Goal: Information Seeking & Learning: Learn about a topic

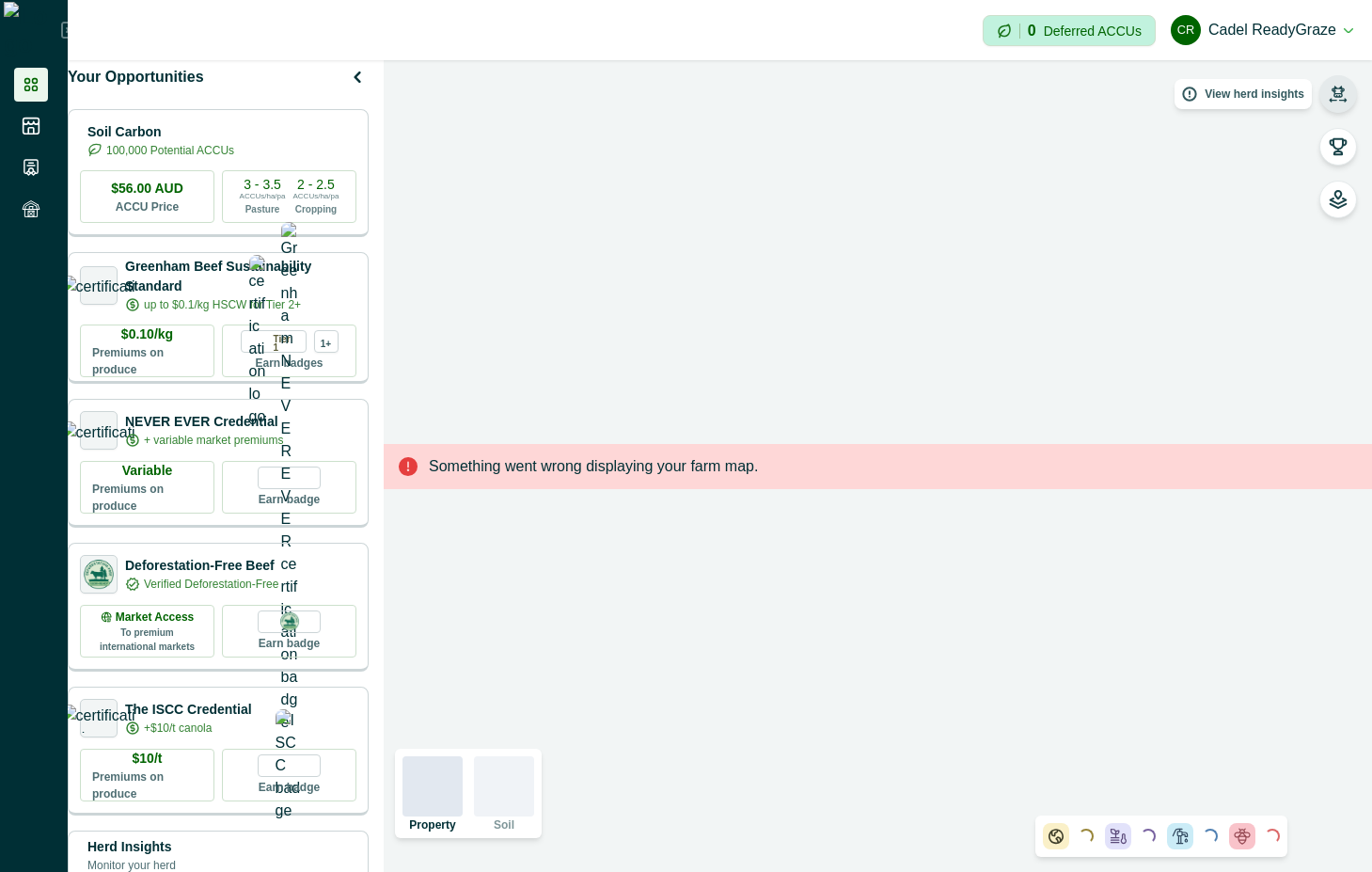
click at [1340, 77] on button "button" at bounding box center [1338, 94] width 37 height 37
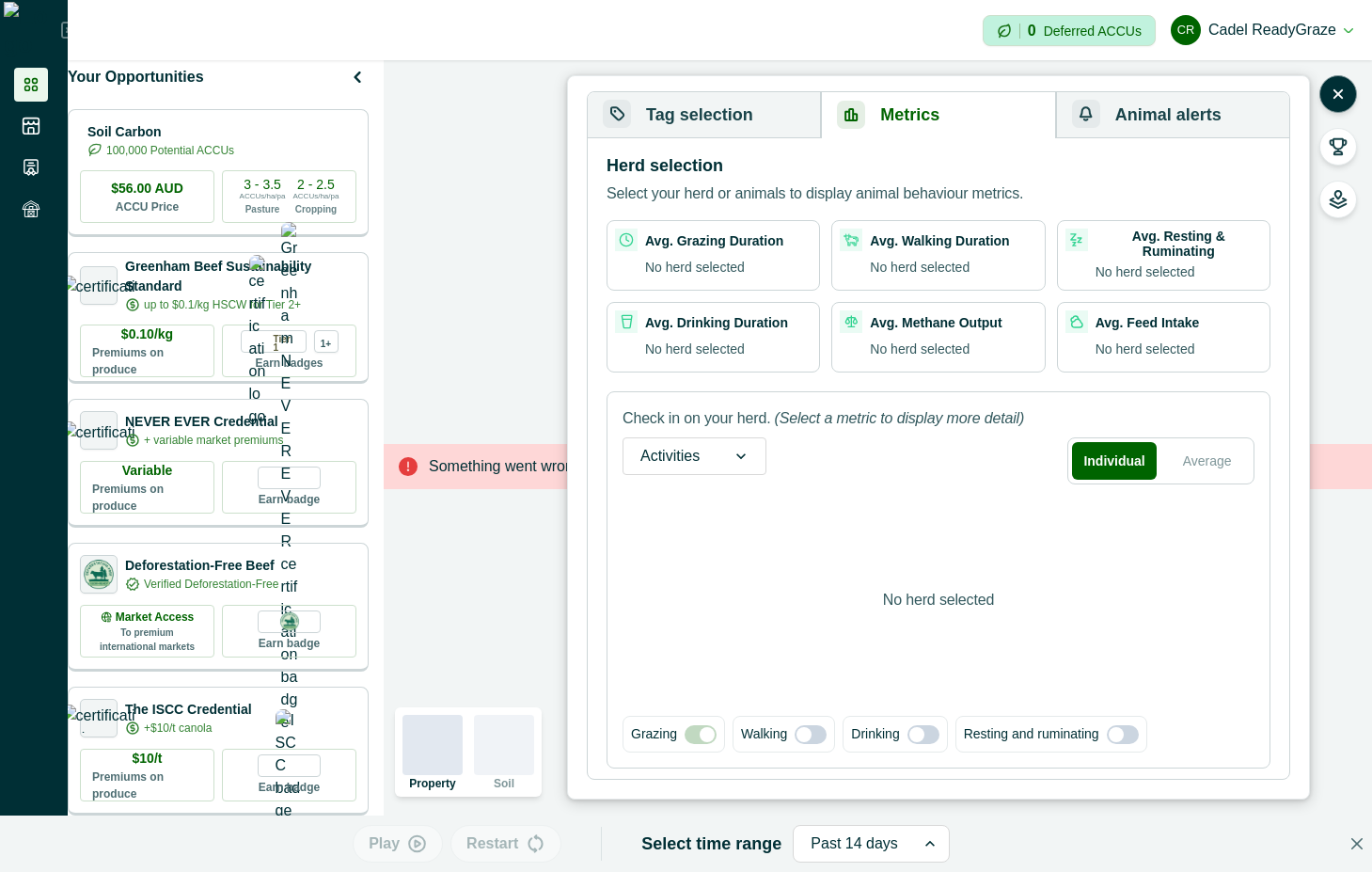
click at [963, 126] on button "Metrics" at bounding box center [938, 115] width 234 height 46
click at [681, 441] on div "Activities" at bounding box center [670, 455] width 93 height 30
click at [683, 441] on div "Activities" at bounding box center [670, 455] width 93 height 30
click at [694, 106] on button "Tag selection" at bounding box center [703, 115] width 233 height 46
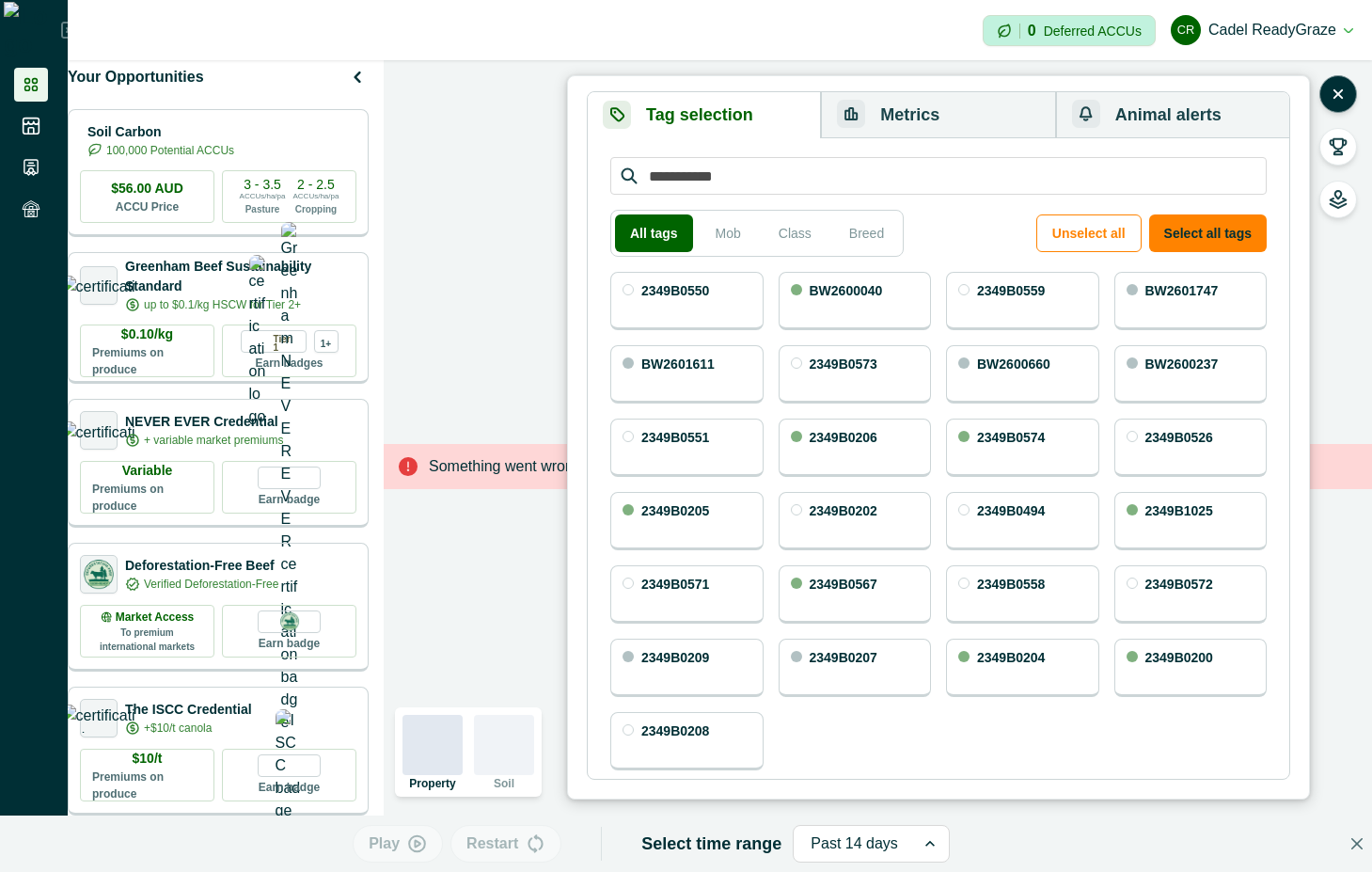
click at [1004, 110] on button "Metrics" at bounding box center [938, 115] width 234 height 46
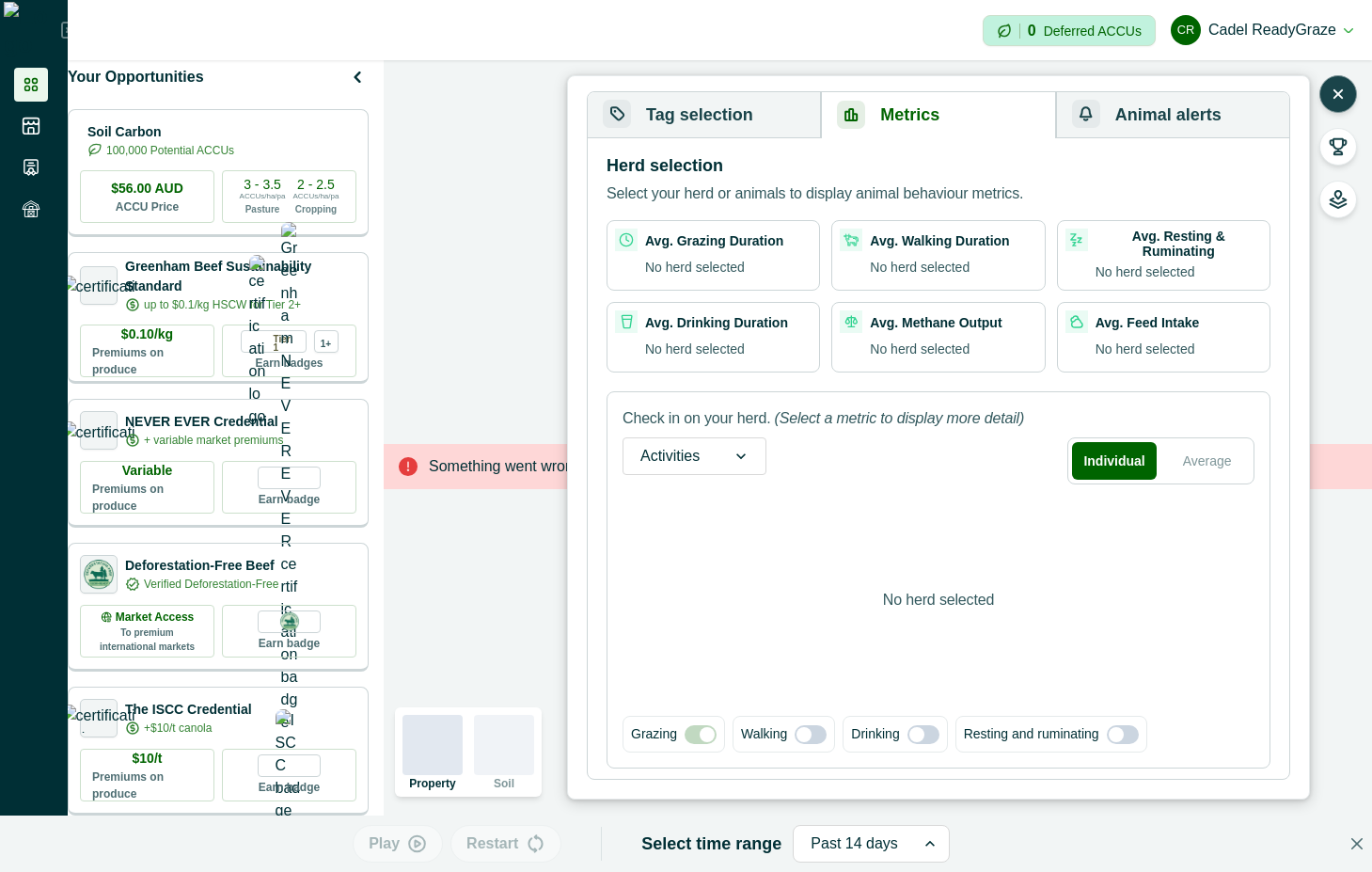
click at [1337, 86] on icon "button" at bounding box center [1338, 94] width 19 height 19
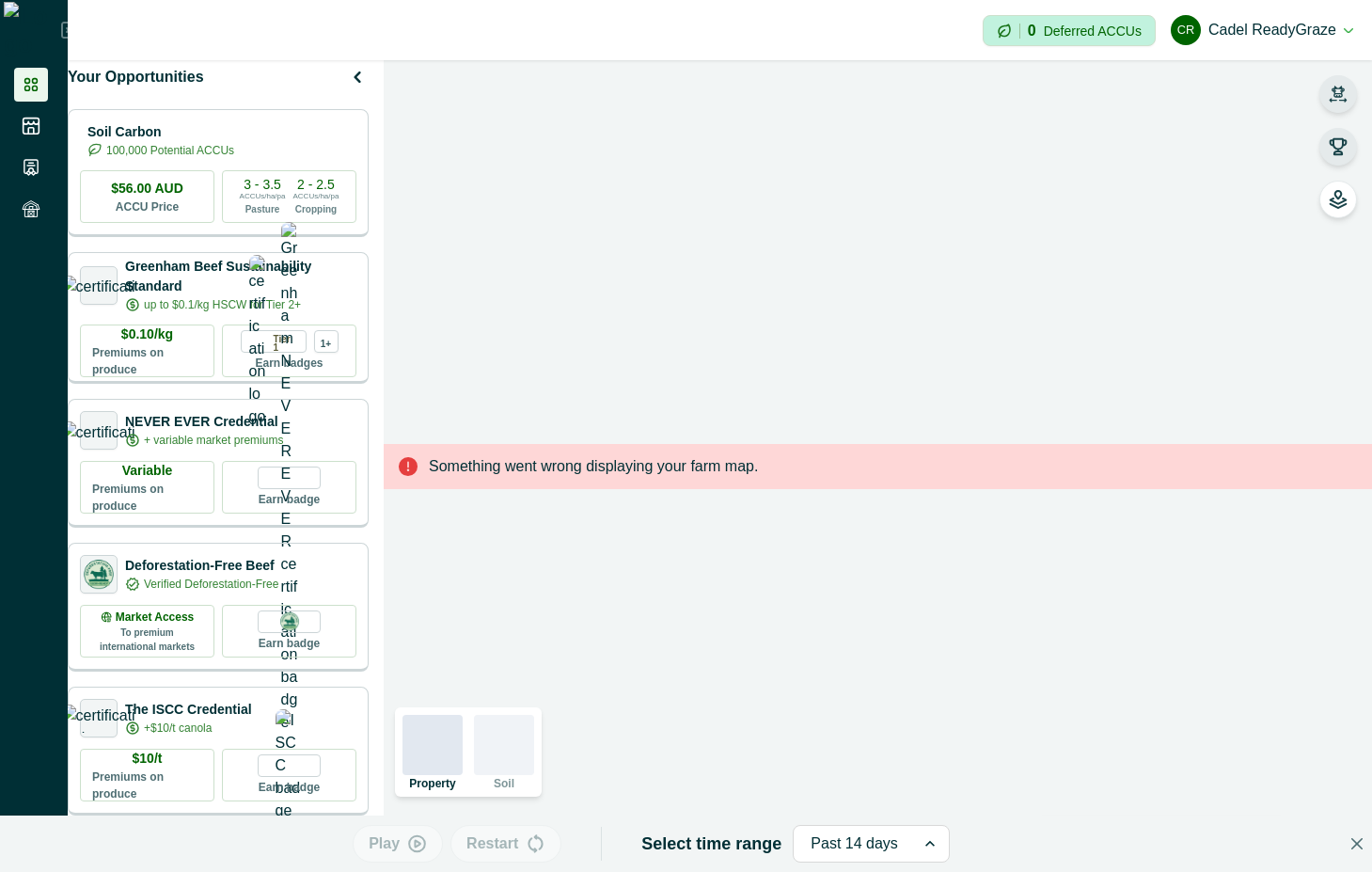
click at [1329, 149] on icon "button" at bounding box center [1338, 147] width 19 height 19
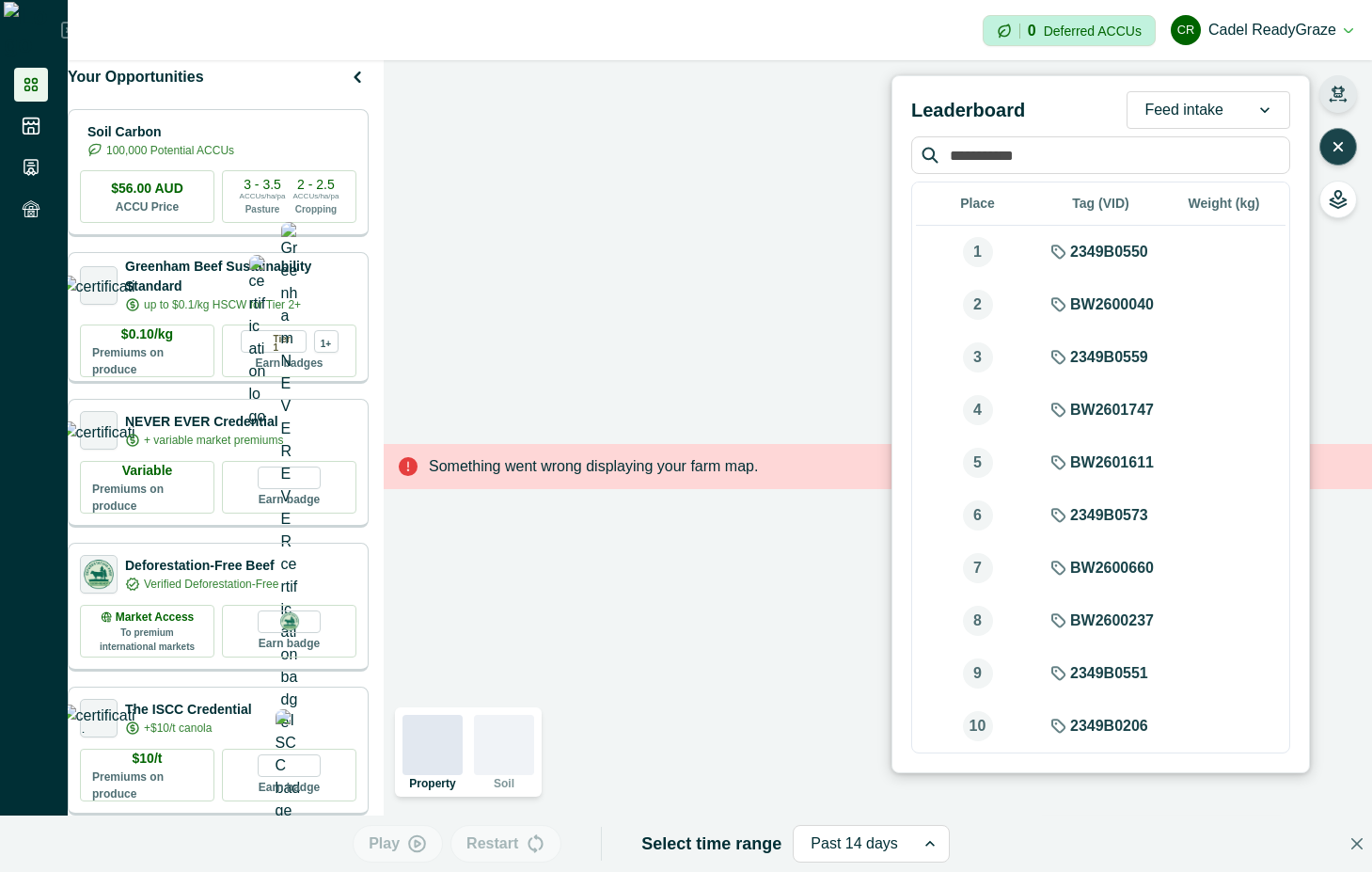
click at [1237, 103] on div "Feed intake" at bounding box center [1184, 109] width 113 height 30
click at [35, 203] on icon at bounding box center [32, 205] width 17 height 9
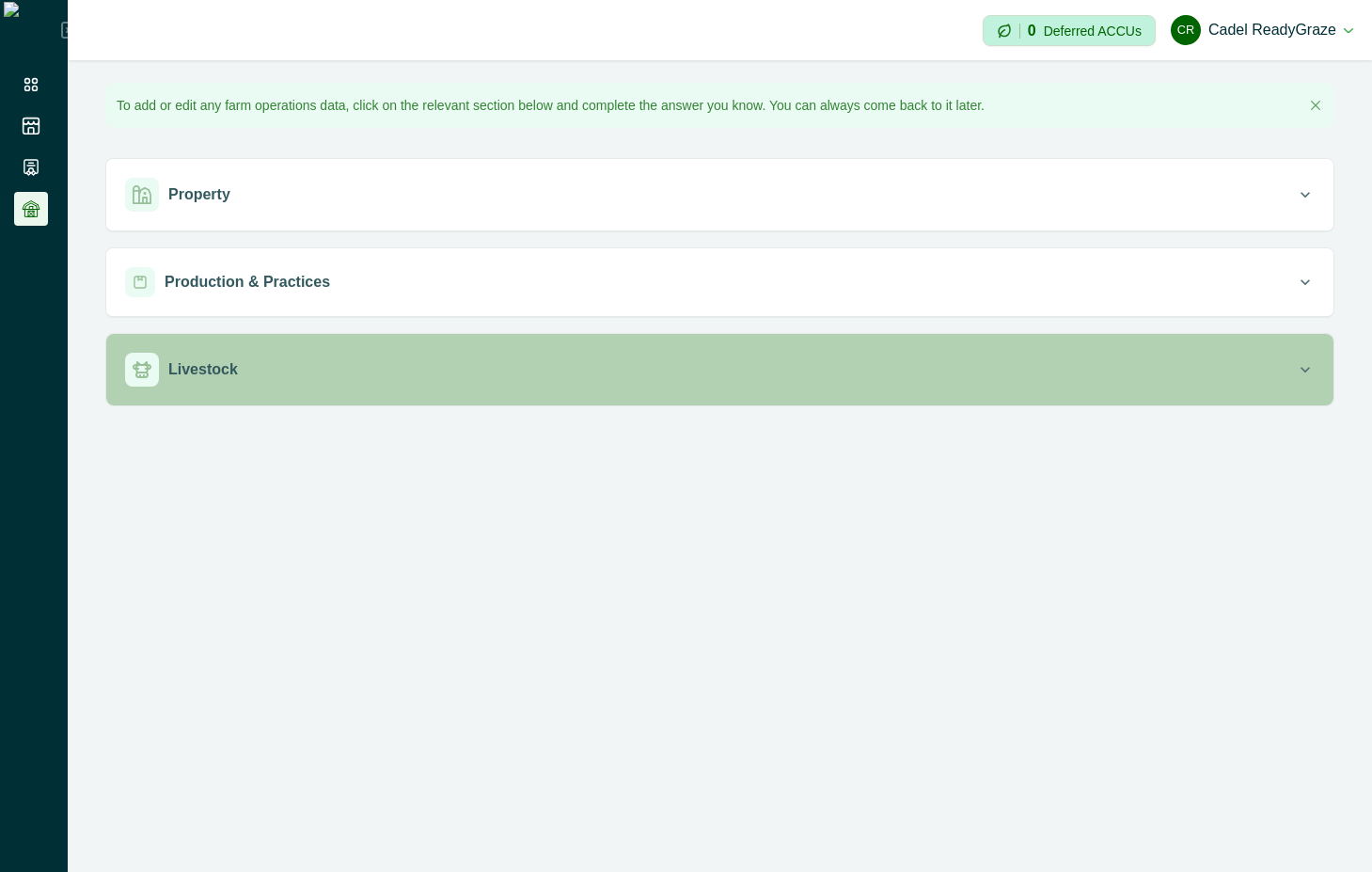
click at [512, 361] on div "Livestock" at bounding box center [711, 369] width 1171 height 34
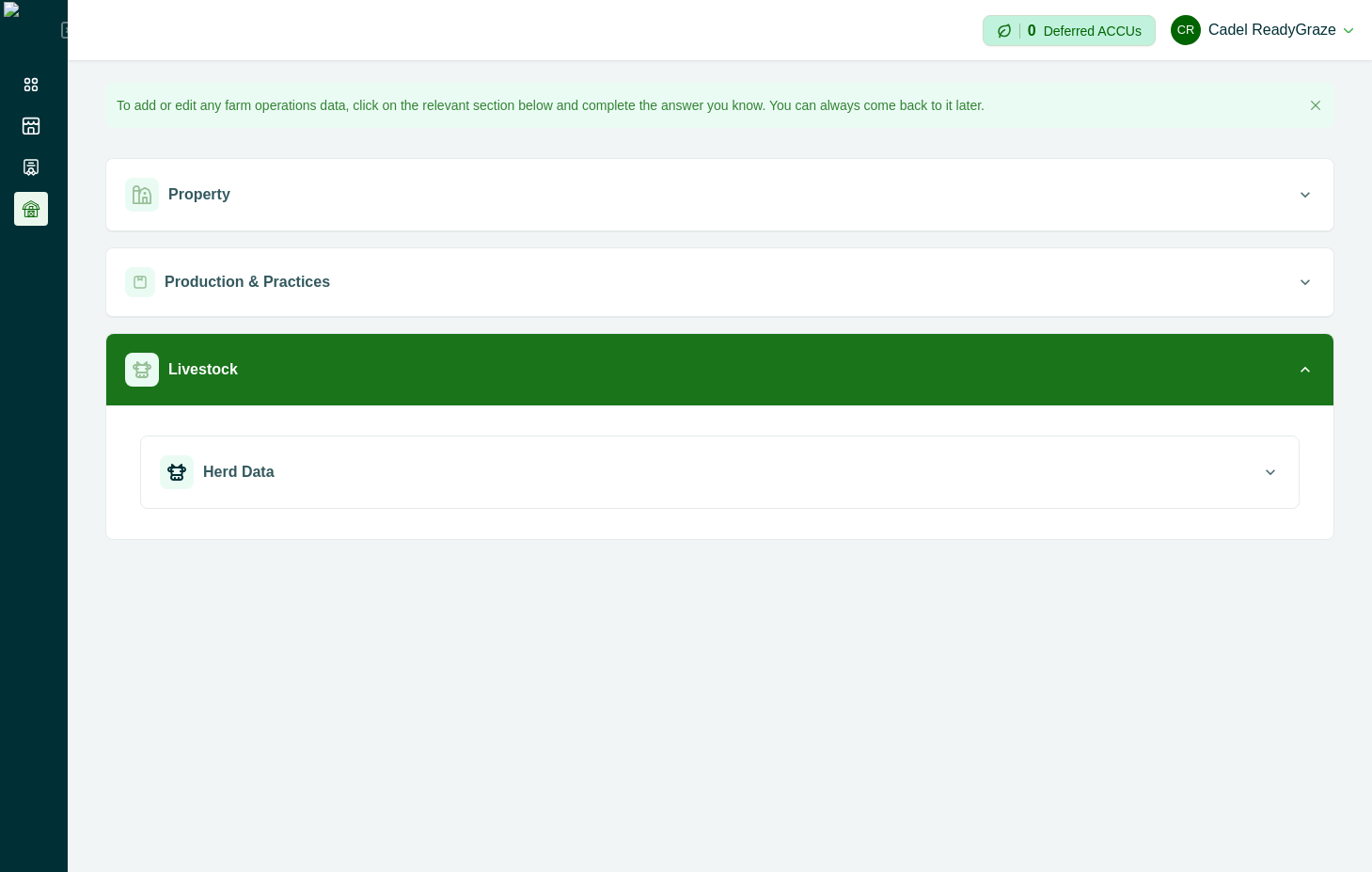
click at [507, 510] on div "Herd Data CERES Tag VID NLIS ID Visual ID Class Breed Mob Name Sex Age Weight (…" at bounding box center [720, 479] width 1159 height 88
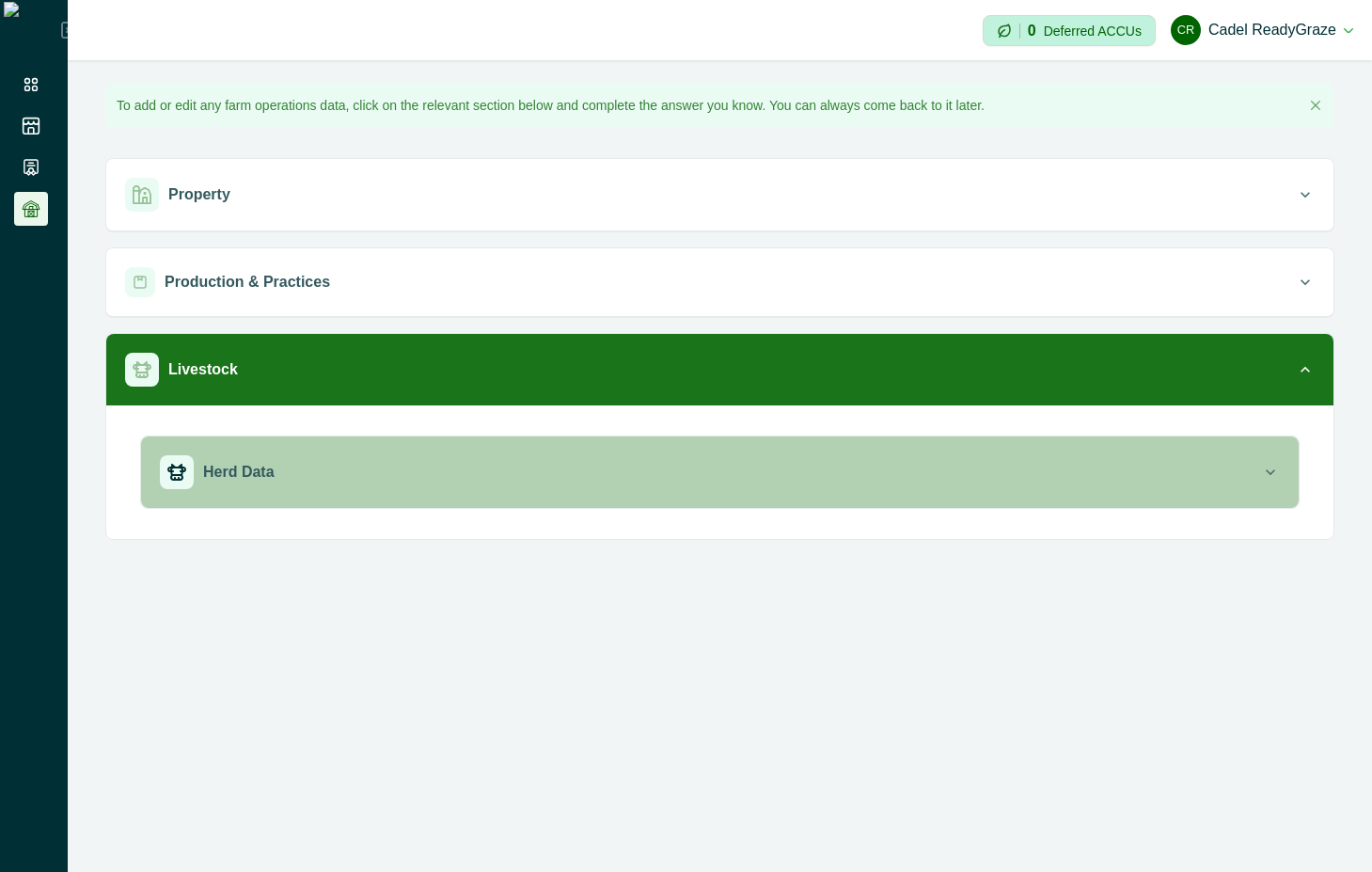
click at [540, 475] on div "Herd Data" at bounding box center [710, 471] width 1101 height 34
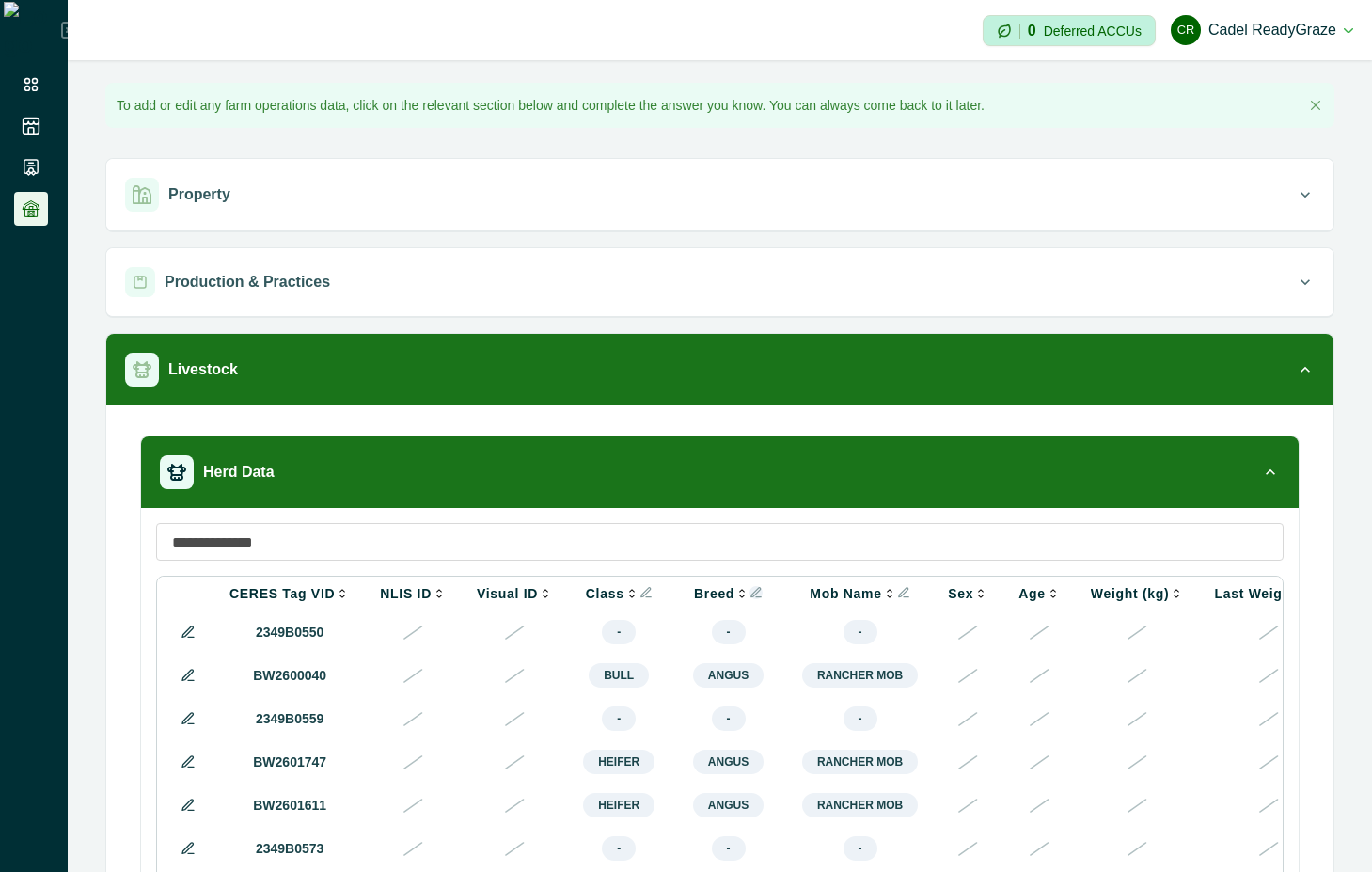
click at [749, 595] on icon "Info" at bounding box center [756, 592] width 13 height 13
click at [766, 539] on input at bounding box center [720, 541] width 1128 height 37
click at [34, 84] on icon at bounding box center [32, 85] width 19 height 19
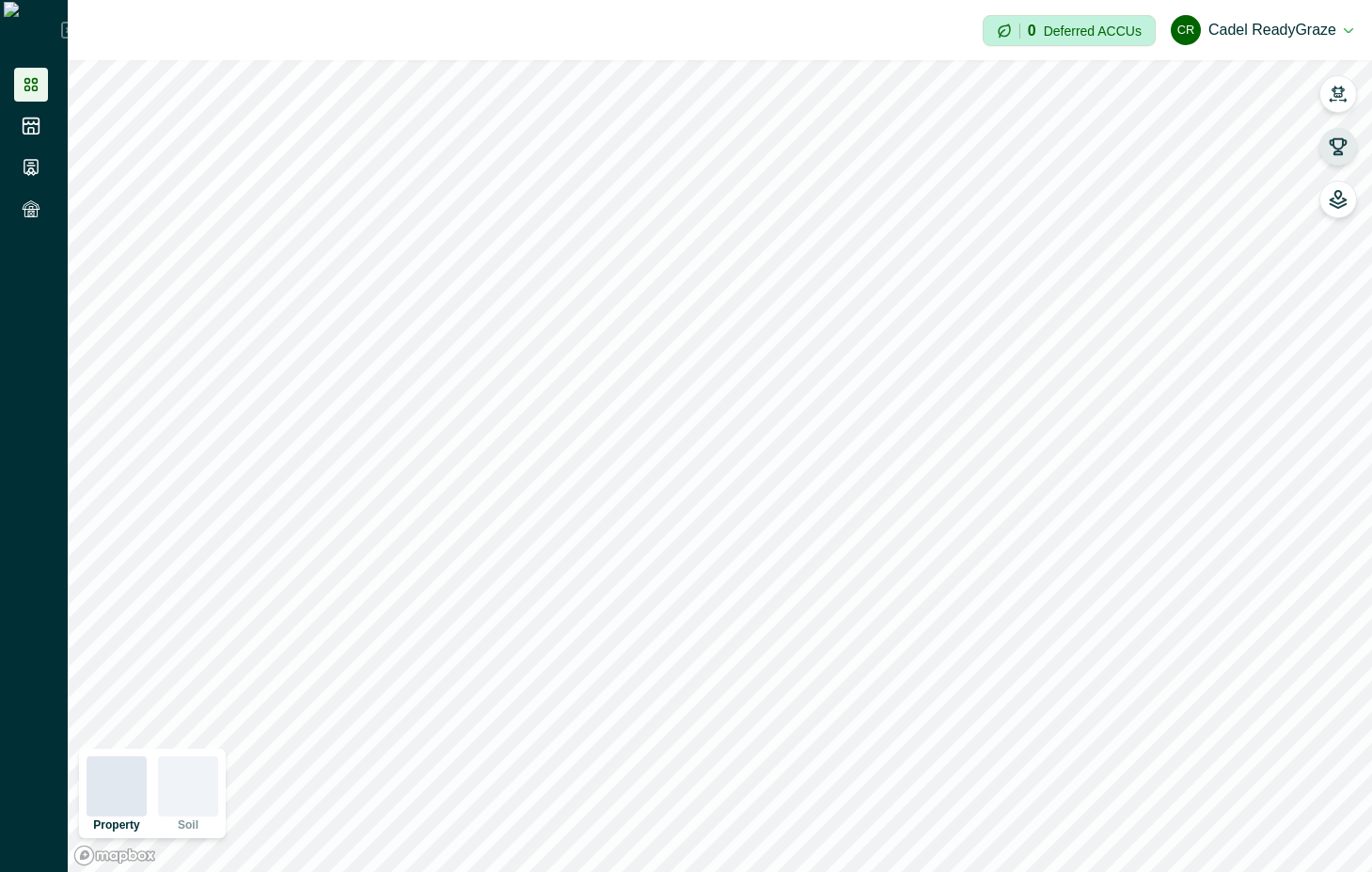
click at [1345, 139] on icon "button" at bounding box center [1338, 147] width 16 height 16
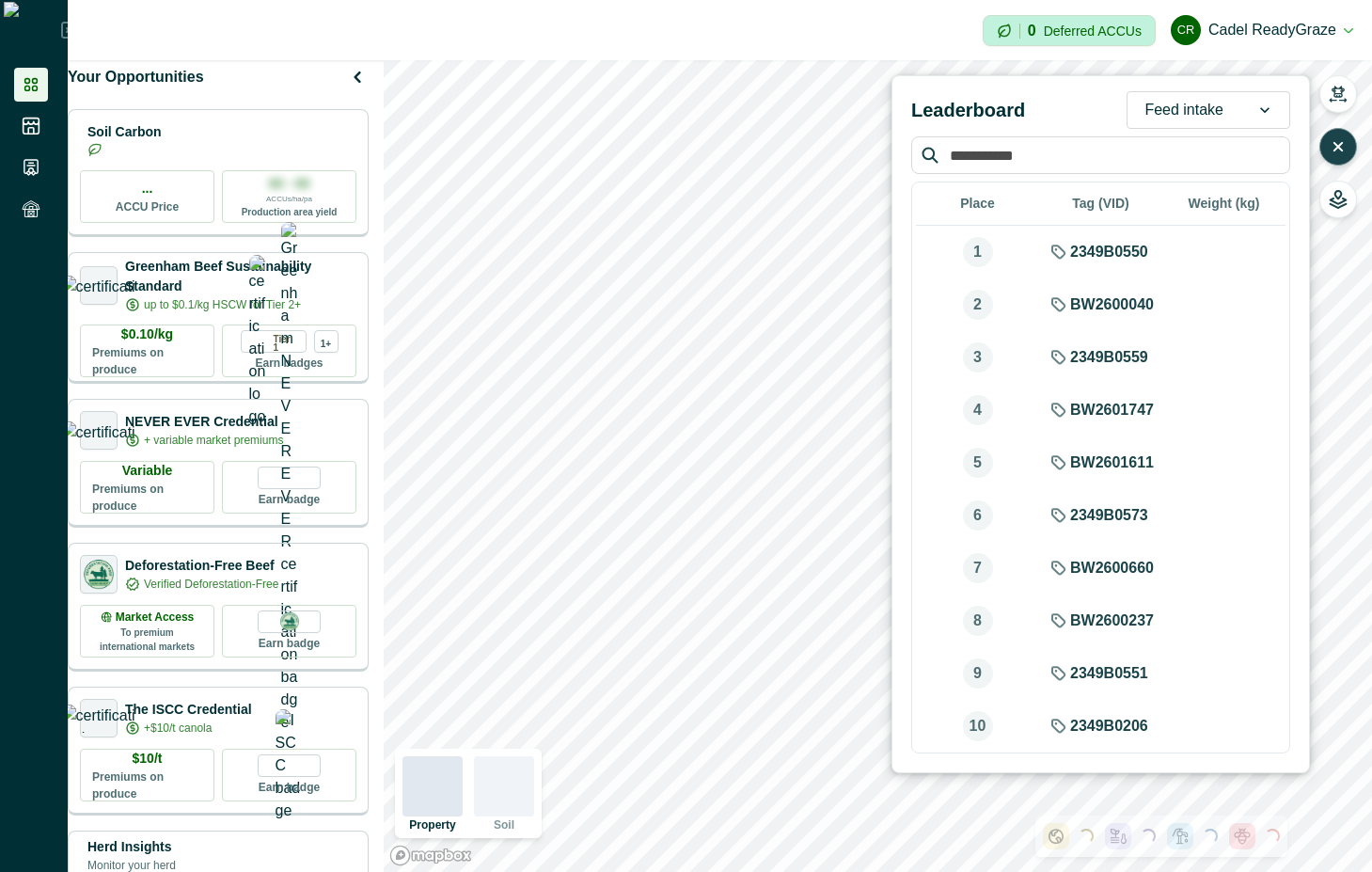
click at [1246, 105] on div at bounding box center [1265, 109] width 49 height 35
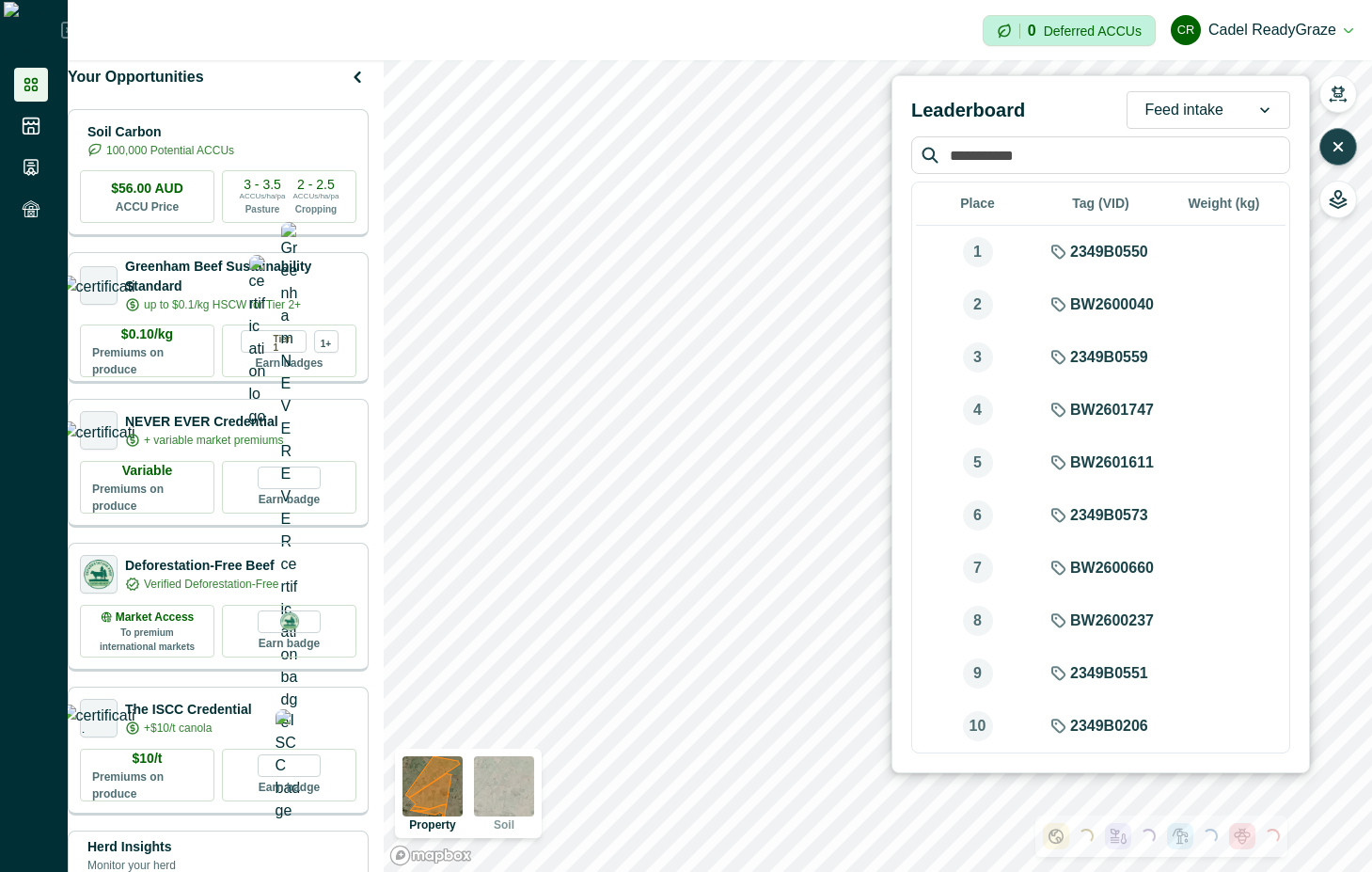
click at [1249, 93] on div at bounding box center [1265, 109] width 49 height 35
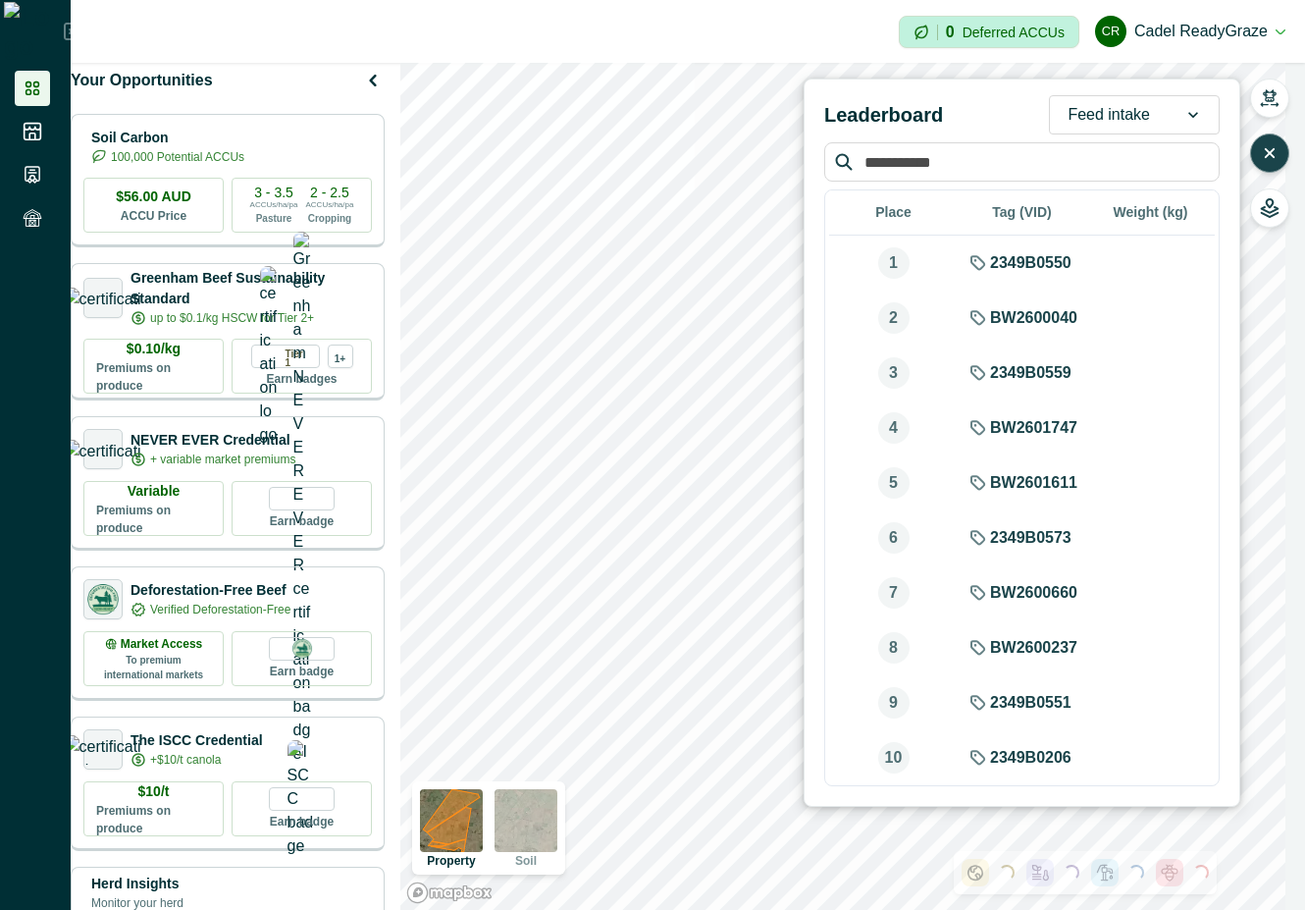
click at [1176, 115] on div at bounding box center [1193, 114] width 51 height 37
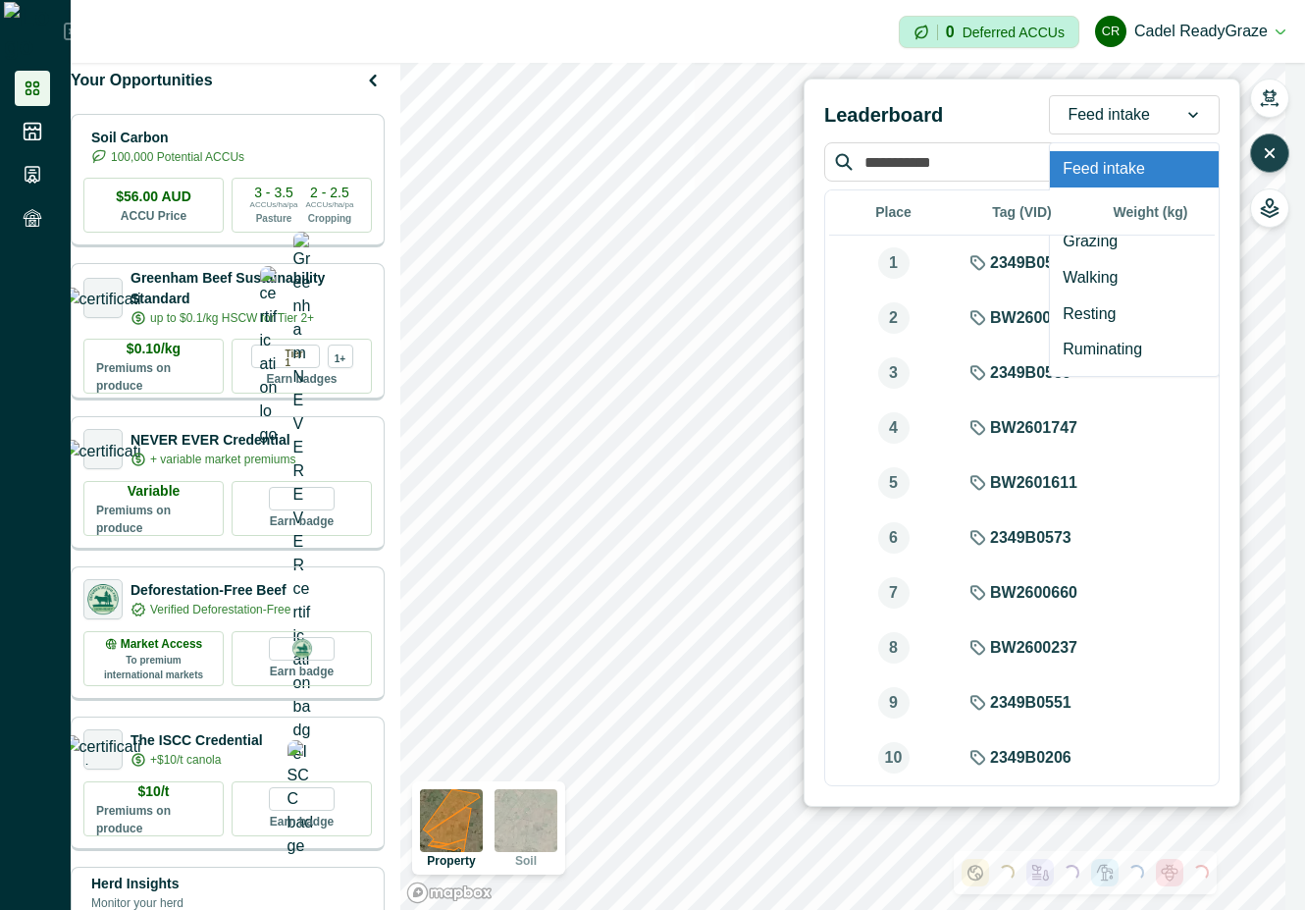
click at [1189, 110] on icon at bounding box center [1194, 115] width 20 height 20
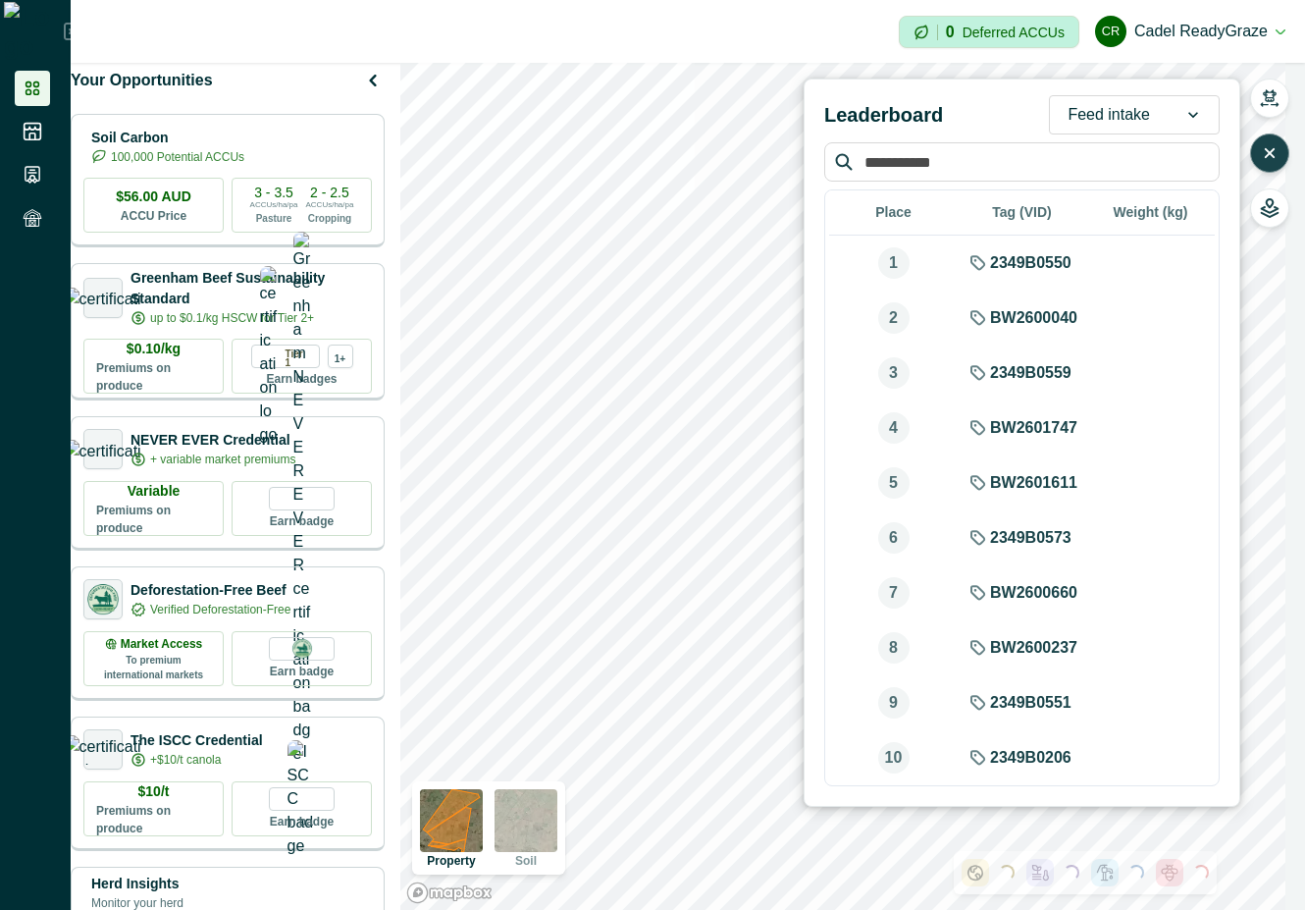
click at [1188, 107] on icon at bounding box center [1194, 115] width 20 height 20
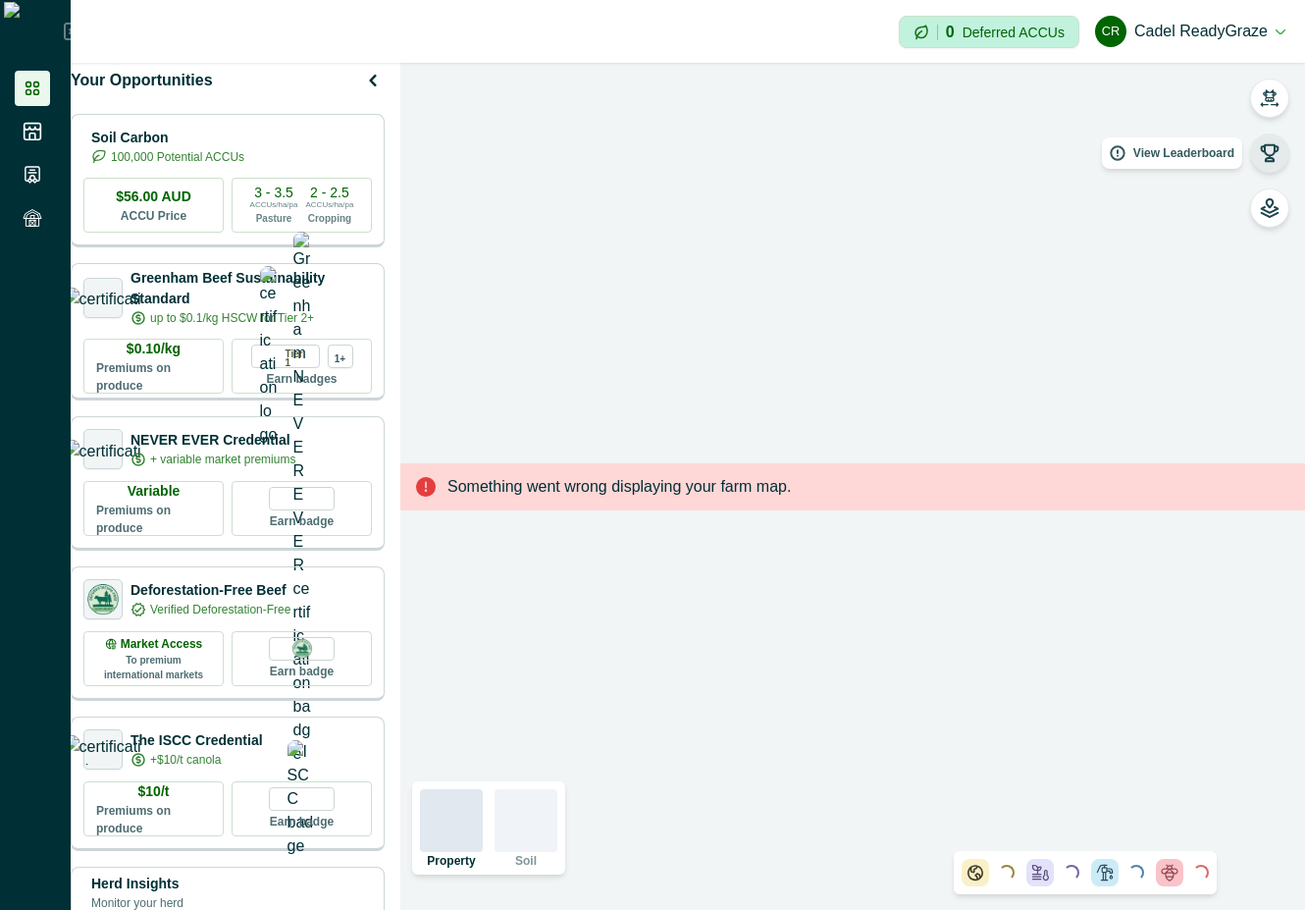
click at [1274, 154] on icon "button" at bounding box center [1270, 153] width 20 height 20
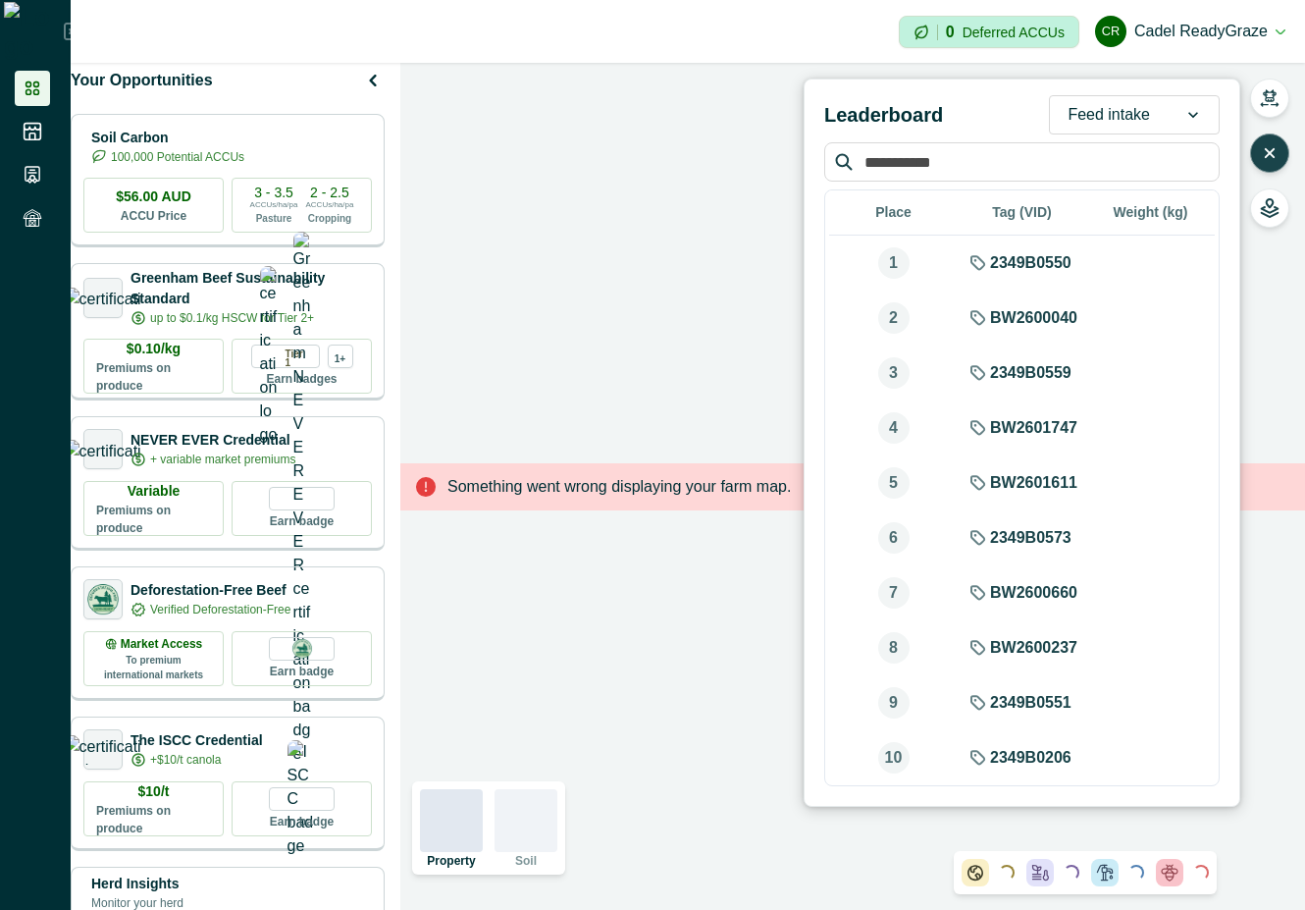
click at [1144, 103] on div at bounding box center [1109, 114] width 82 height 27
click at [1174, 109] on div at bounding box center [1193, 114] width 51 height 37
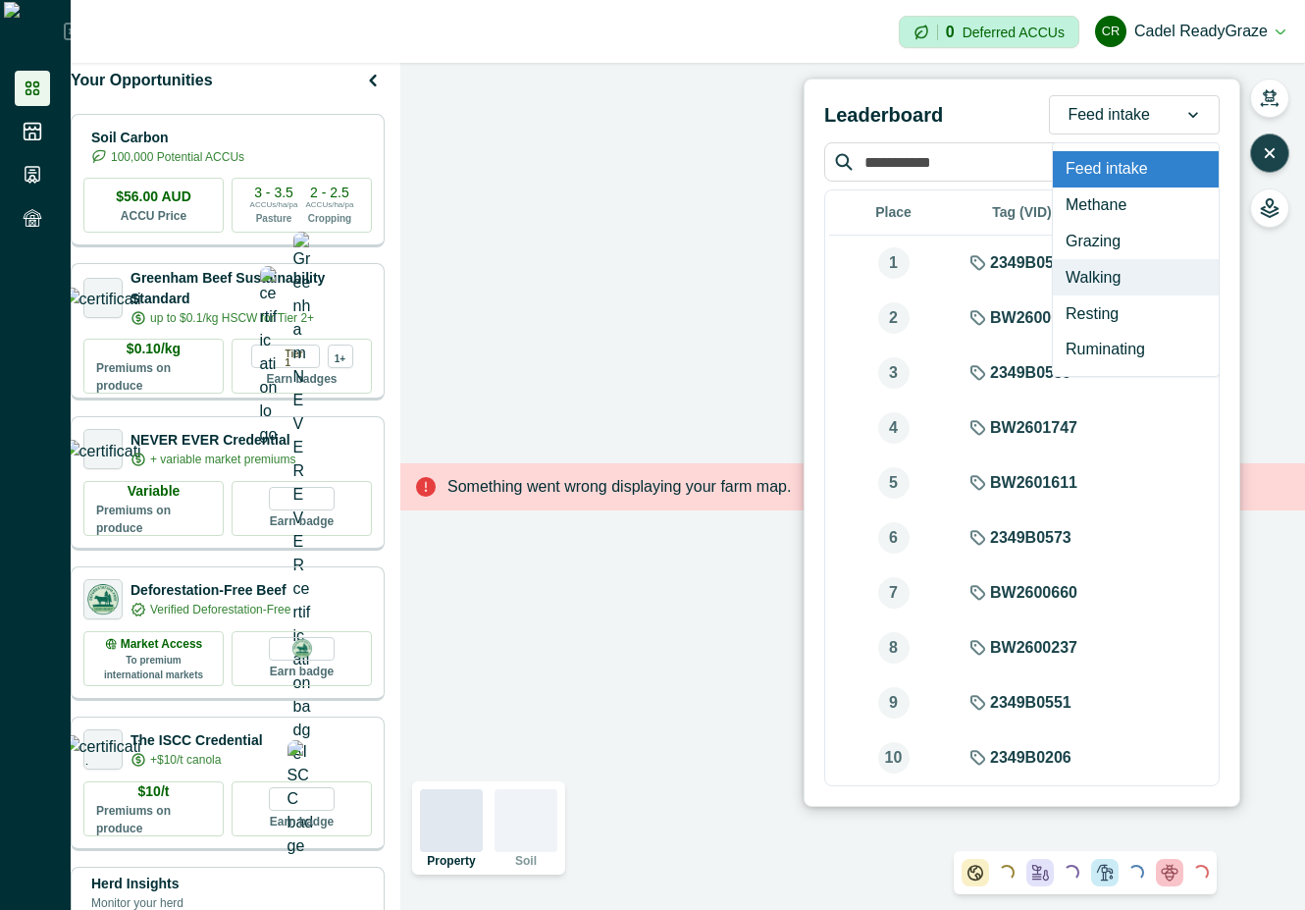
click at [1145, 279] on div "Walking" at bounding box center [1136, 277] width 166 height 36
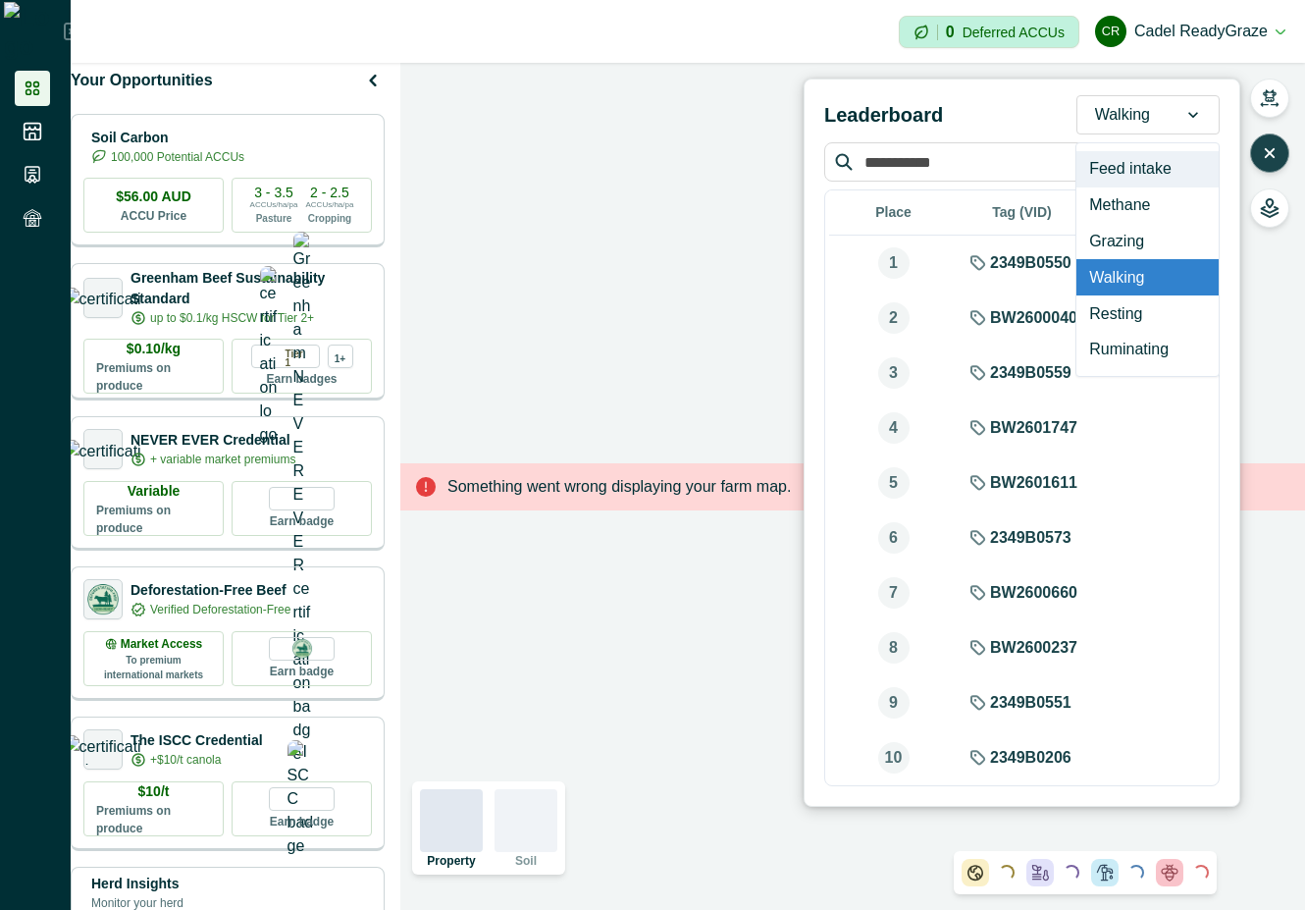
click at [1149, 114] on div at bounding box center [1122, 114] width 55 height 27
click at [1131, 207] on div "Methane" at bounding box center [1148, 205] width 142 height 36
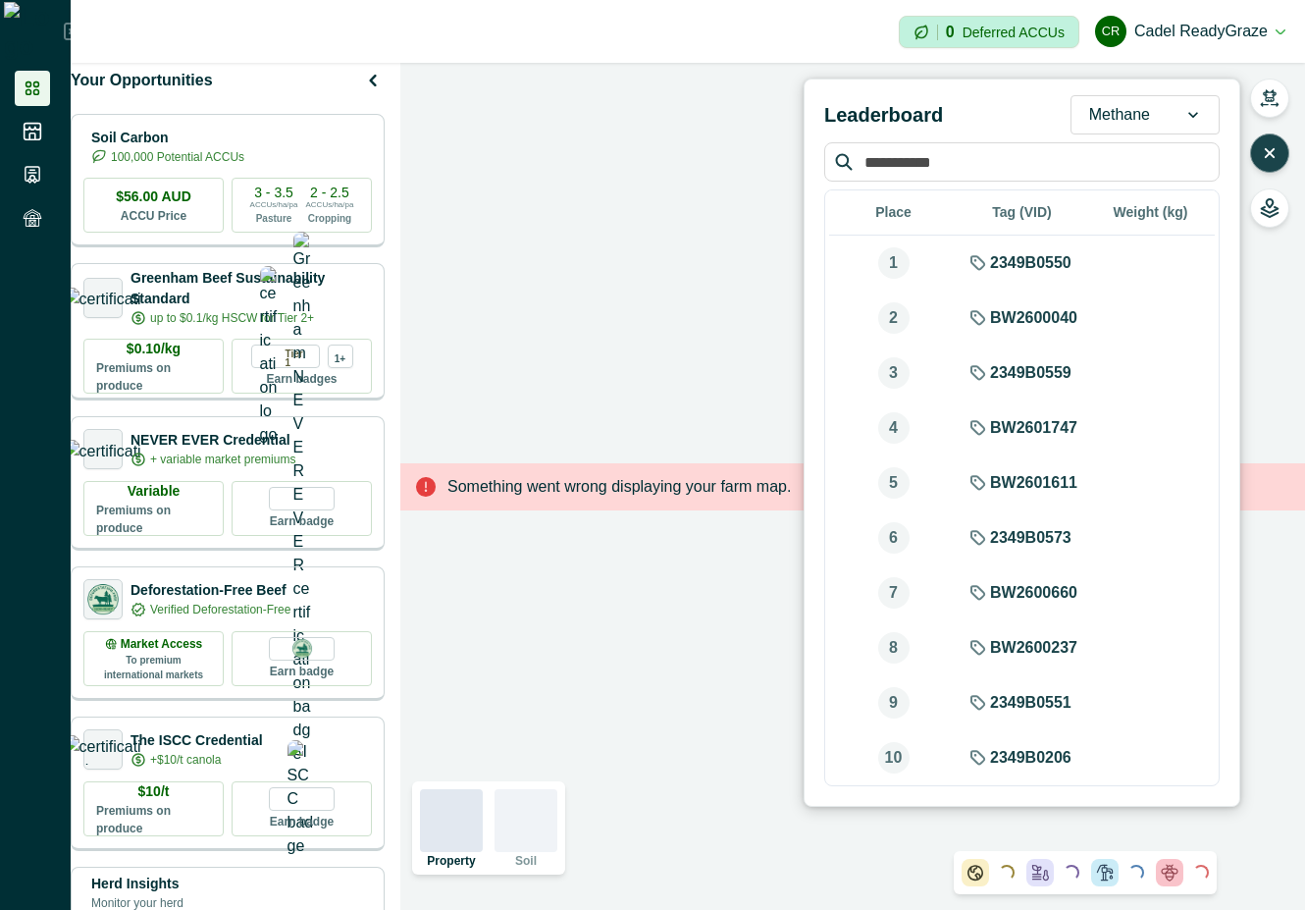
click at [1144, 112] on div at bounding box center [1119, 114] width 61 height 27
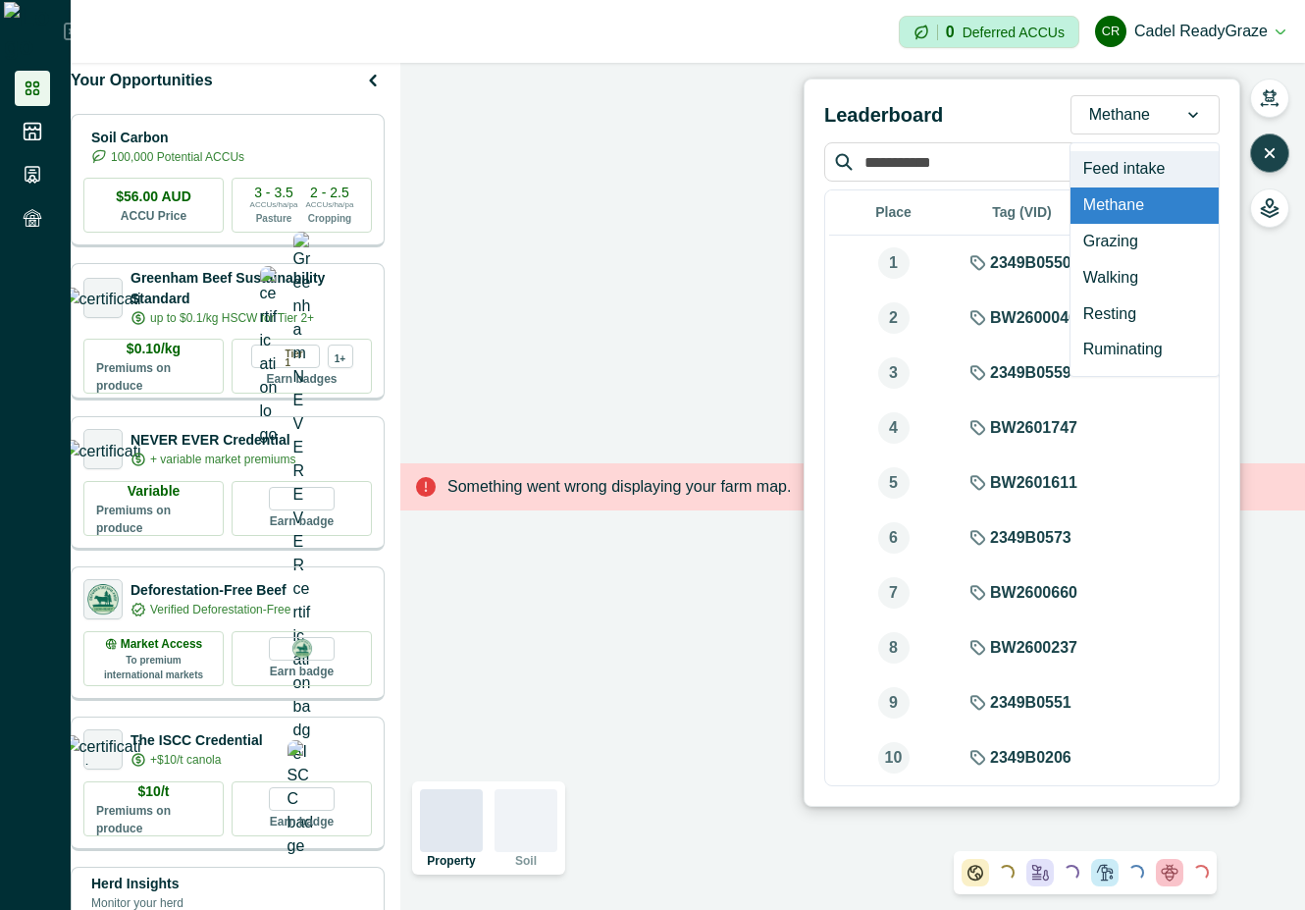
click at [1145, 186] on div "Feed intake" at bounding box center [1145, 169] width 148 height 36
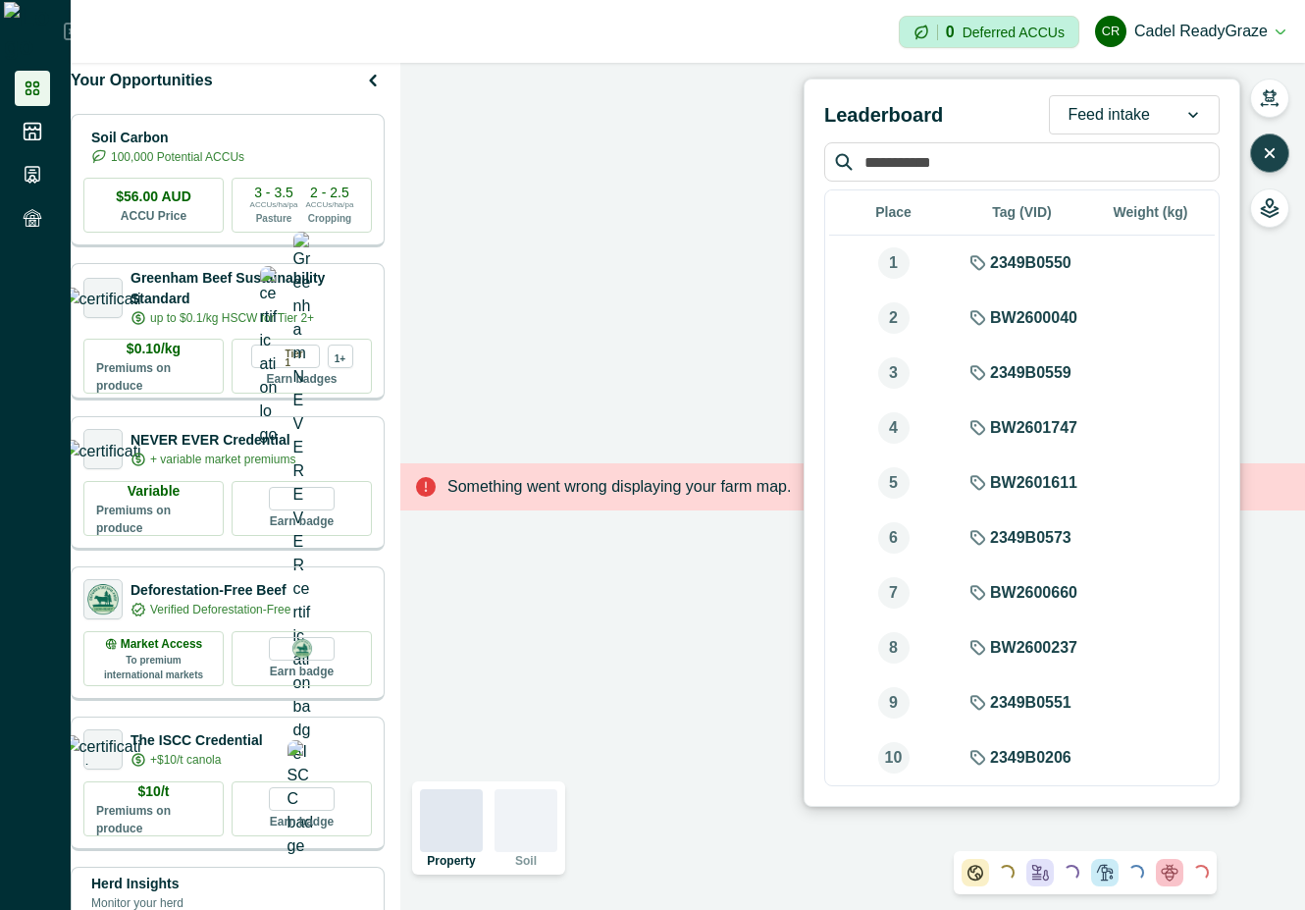
click at [1275, 146] on icon "button" at bounding box center [1270, 153] width 20 height 20
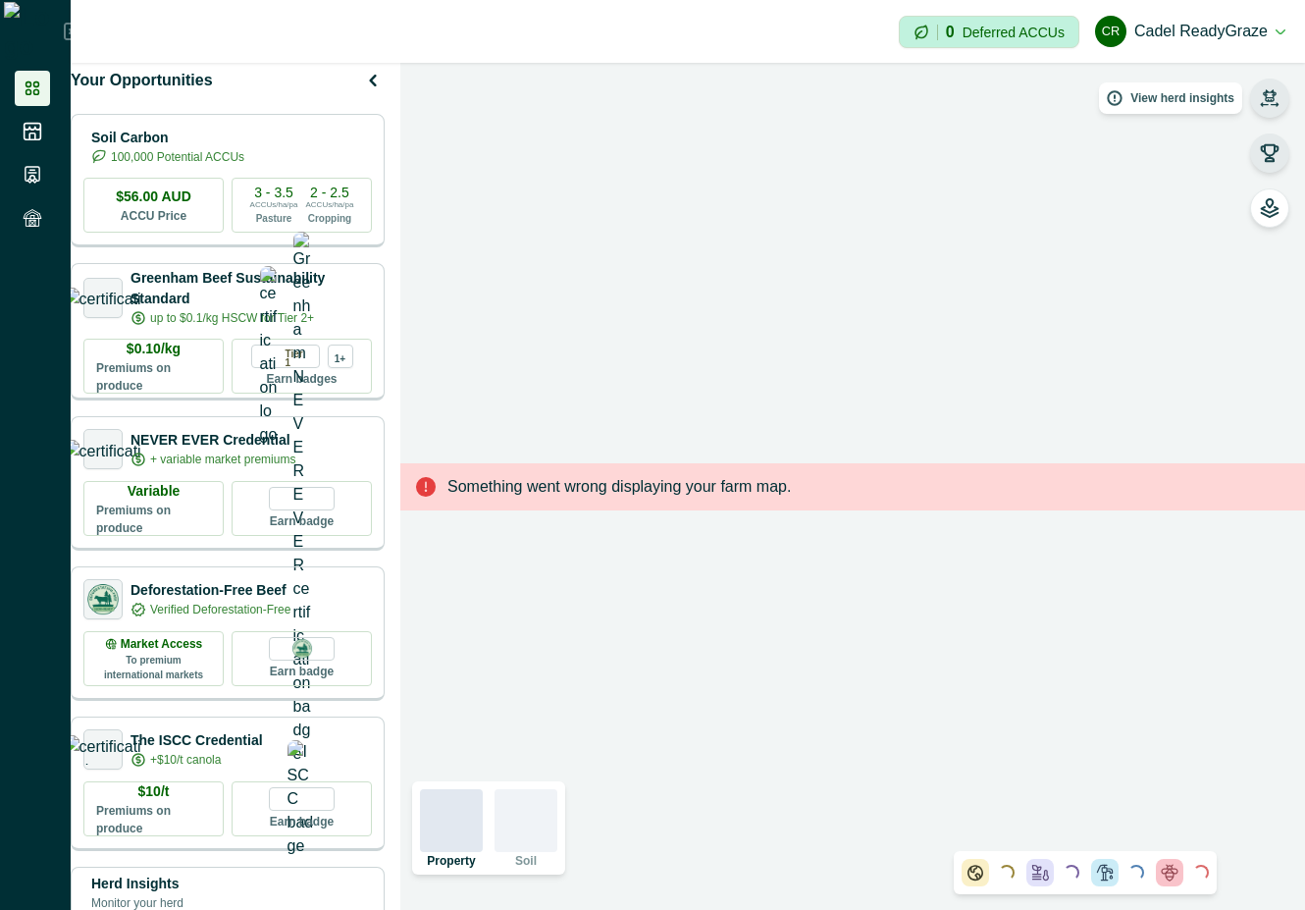
click at [1262, 106] on icon "button" at bounding box center [1270, 98] width 20 height 20
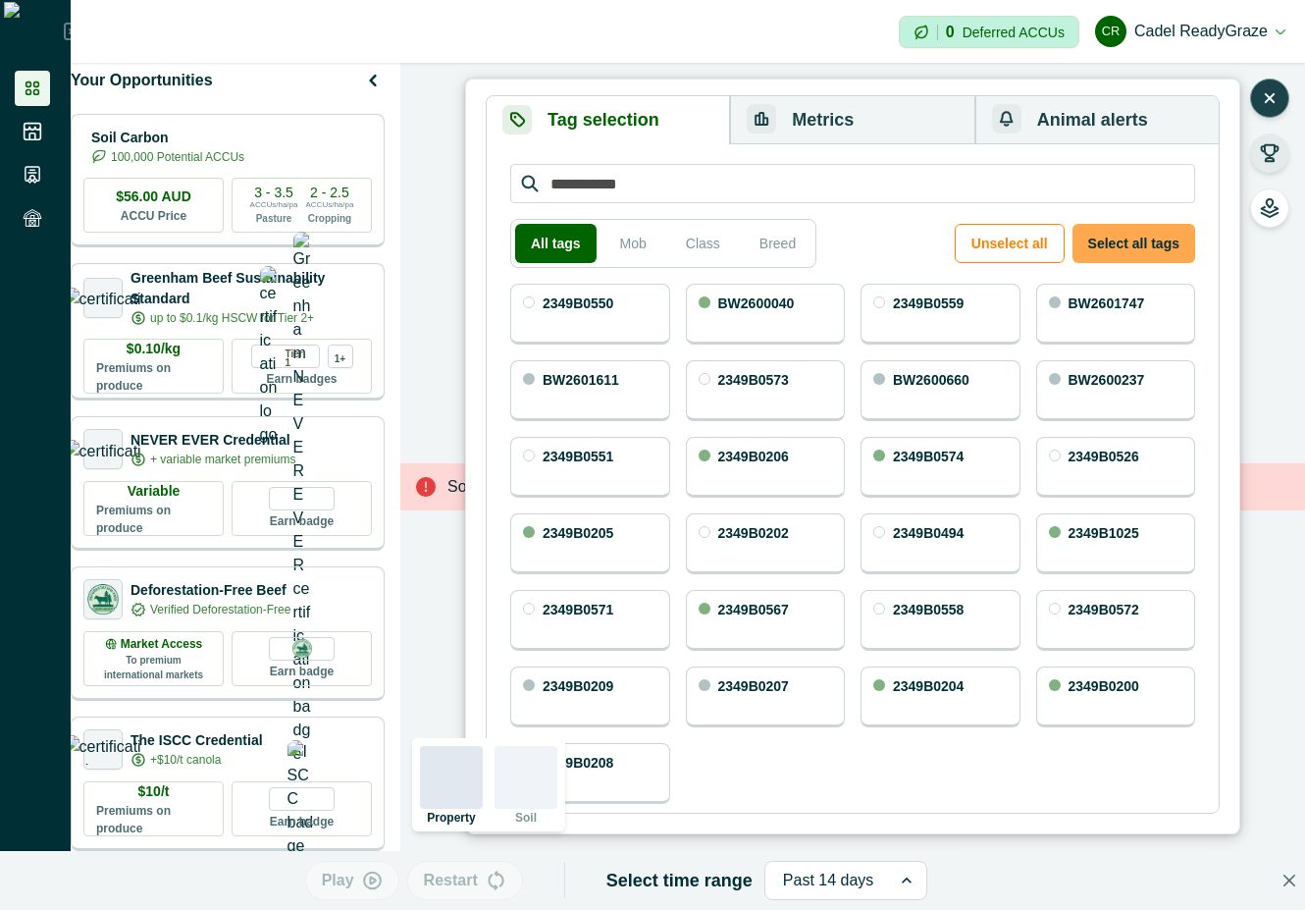
click at [1172, 237] on button "Select all tags" at bounding box center [1134, 243] width 123 height 39
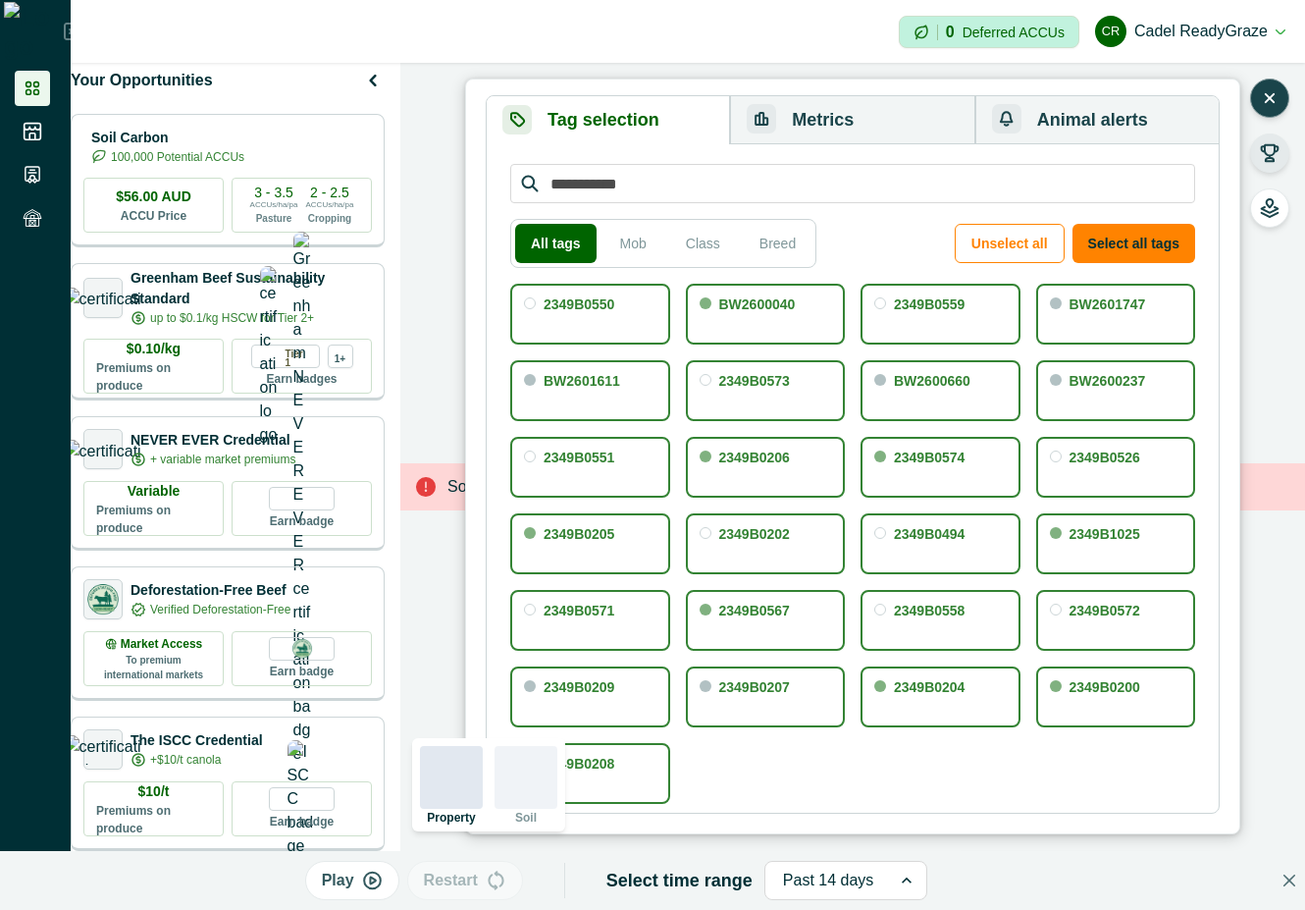
click at [812, 131] on button "Metrics" at bounding box center [852, 120] width 244 height 48
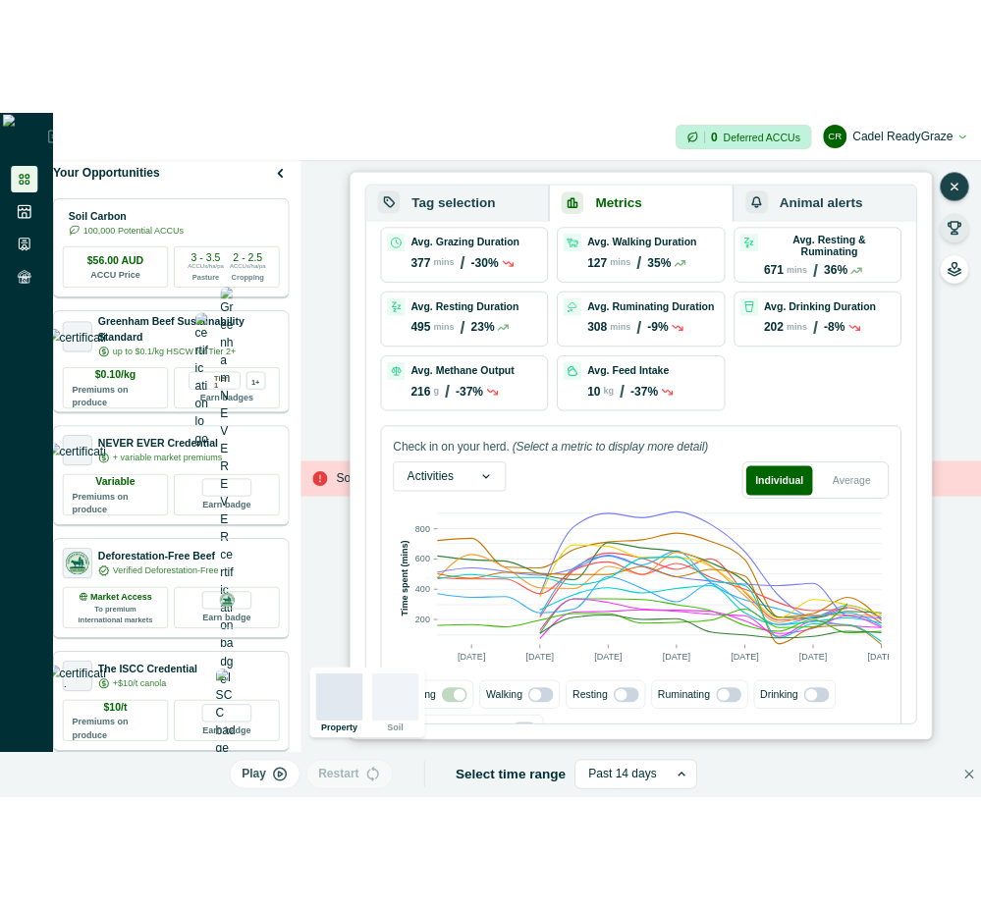
scroll to position [131, 0]
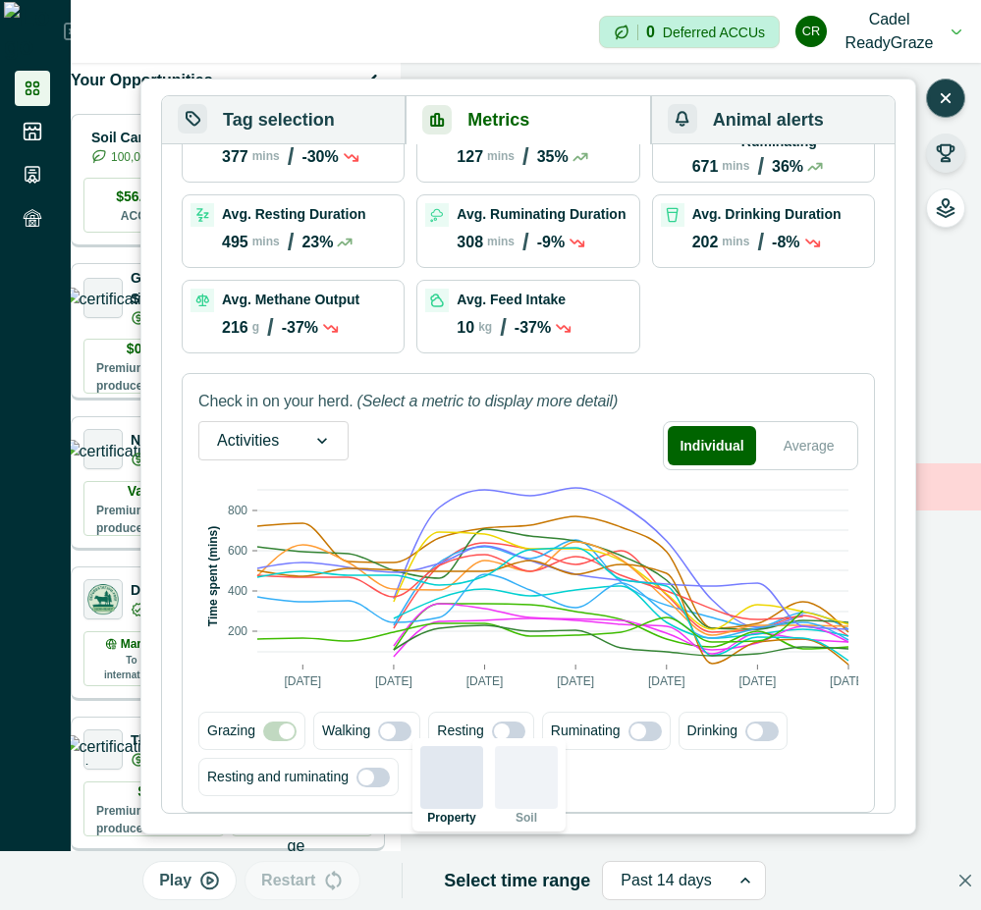
click at [354, 155] on icon at bounding box center [351, 157] width 13 height 7
click at [489, 144] on div "127 mins / 35%" at bounding box center [521, 156] width 131 height 27
click at [942, 97] on icon "button" at bounding box center [945, 98] width 20 height 20
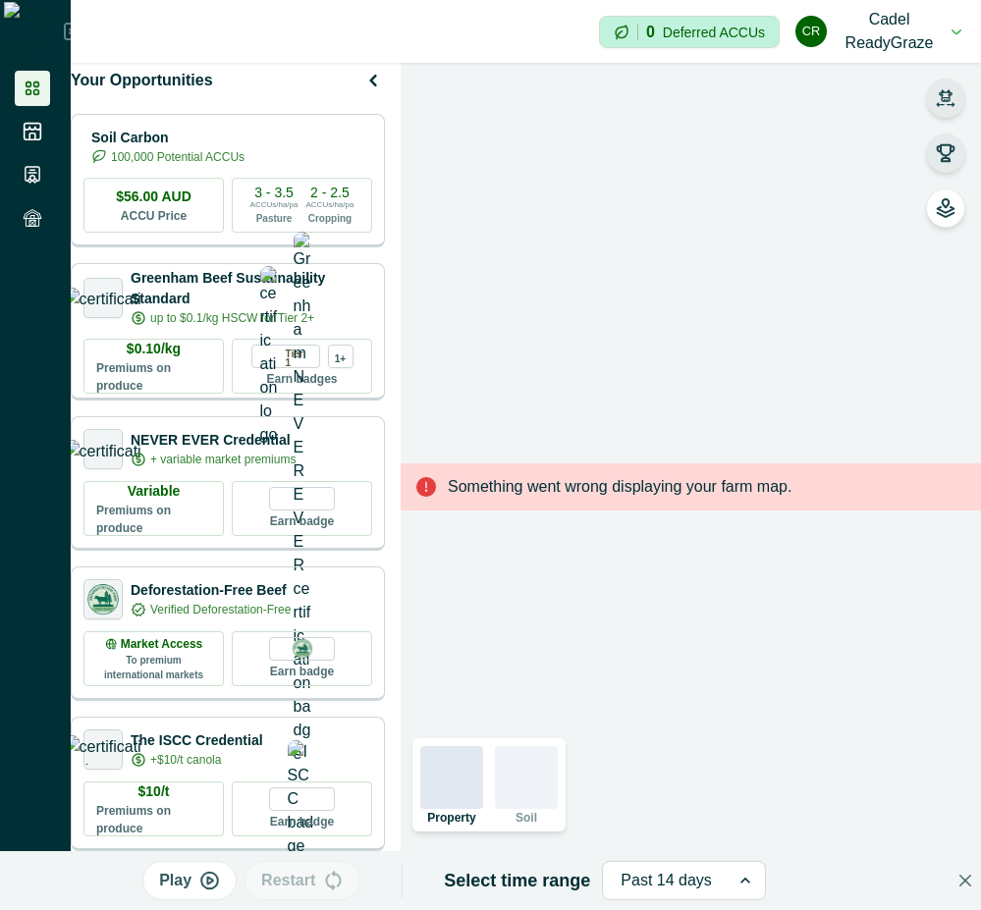
click at [943, 163] on button "button" at bounding box center [945, 152] width 39 height 39
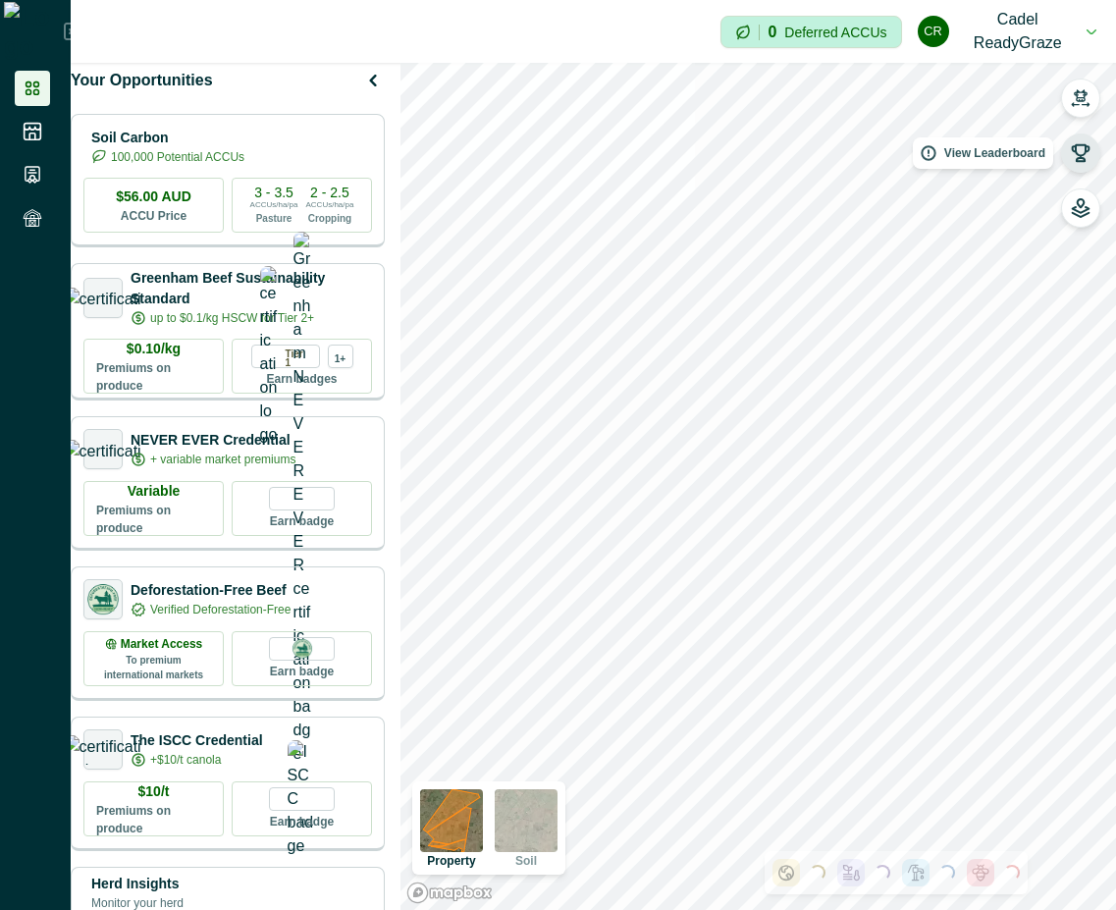
click at [980, 162] on icon "button" at bounding box center [1081, 153] width 20 height 20
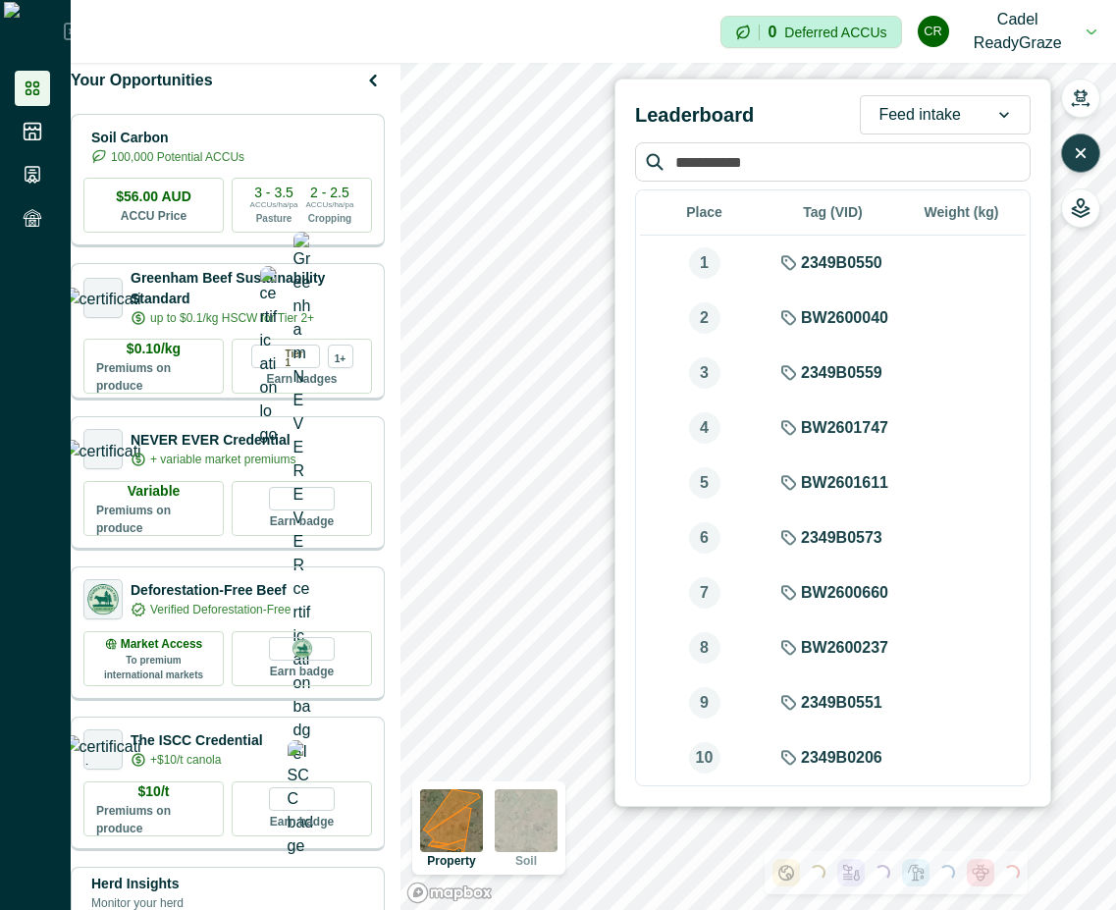
click at [980, 143] on icon "button" at bounding box center [1081, 153] width 20 height 20
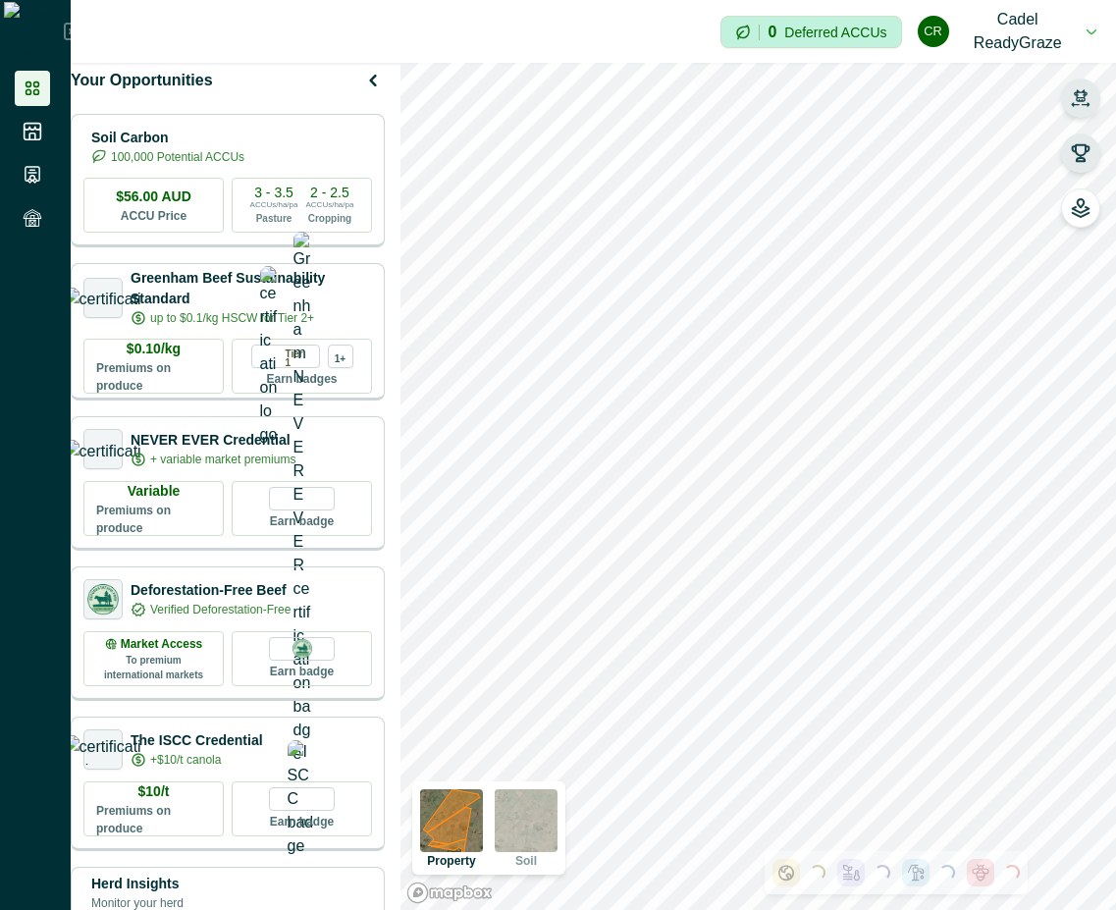
click at [980, 86] on button "button" at bounding box center [1080, 98] width 39 height 39
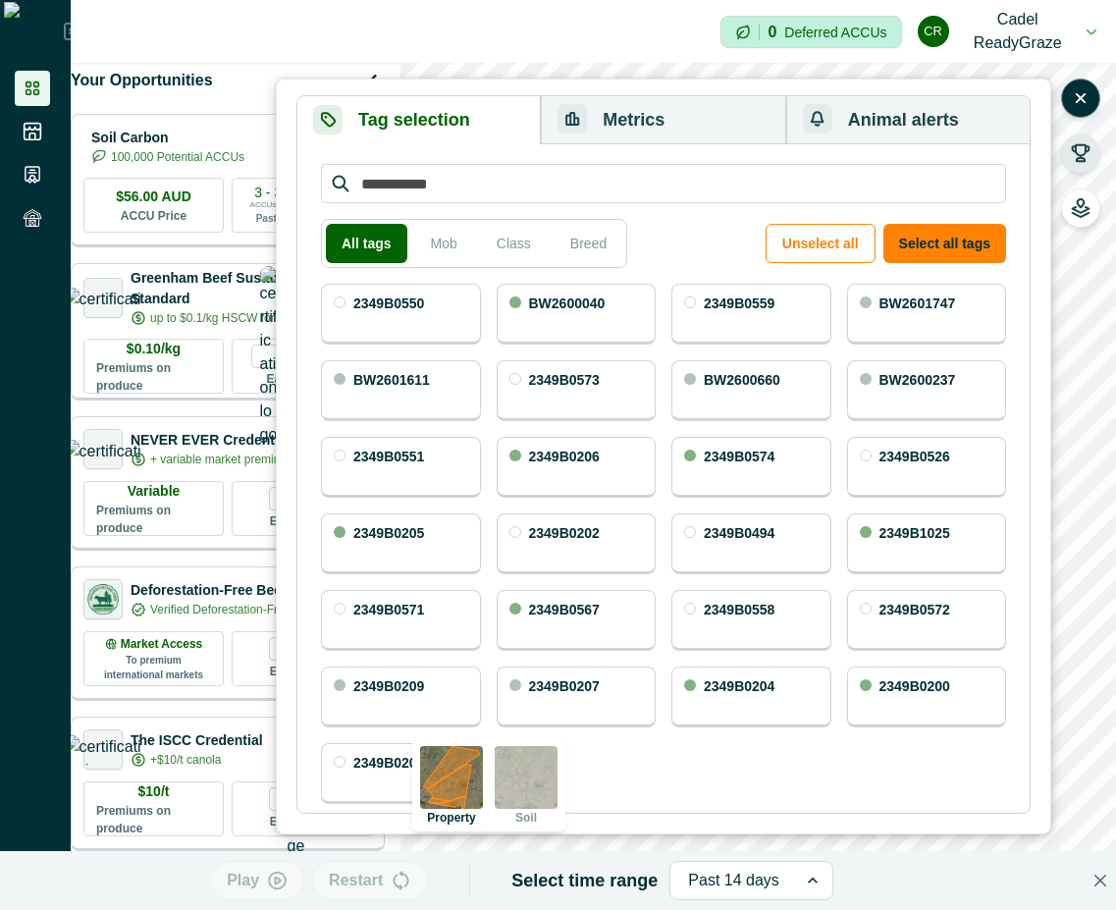
scroll to position [530, 0]
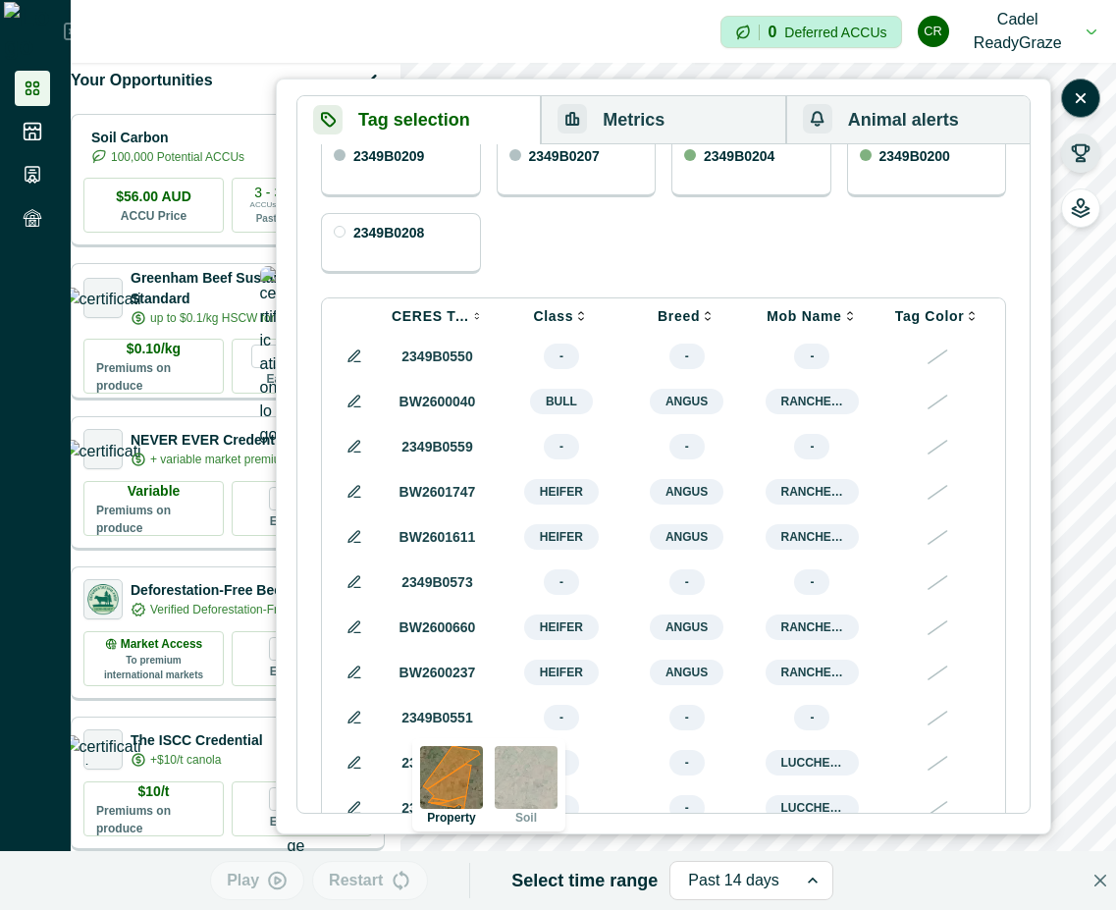
click at [630, 100] on button "Metrics" at bounding box center [663, 120] width 244 height 48
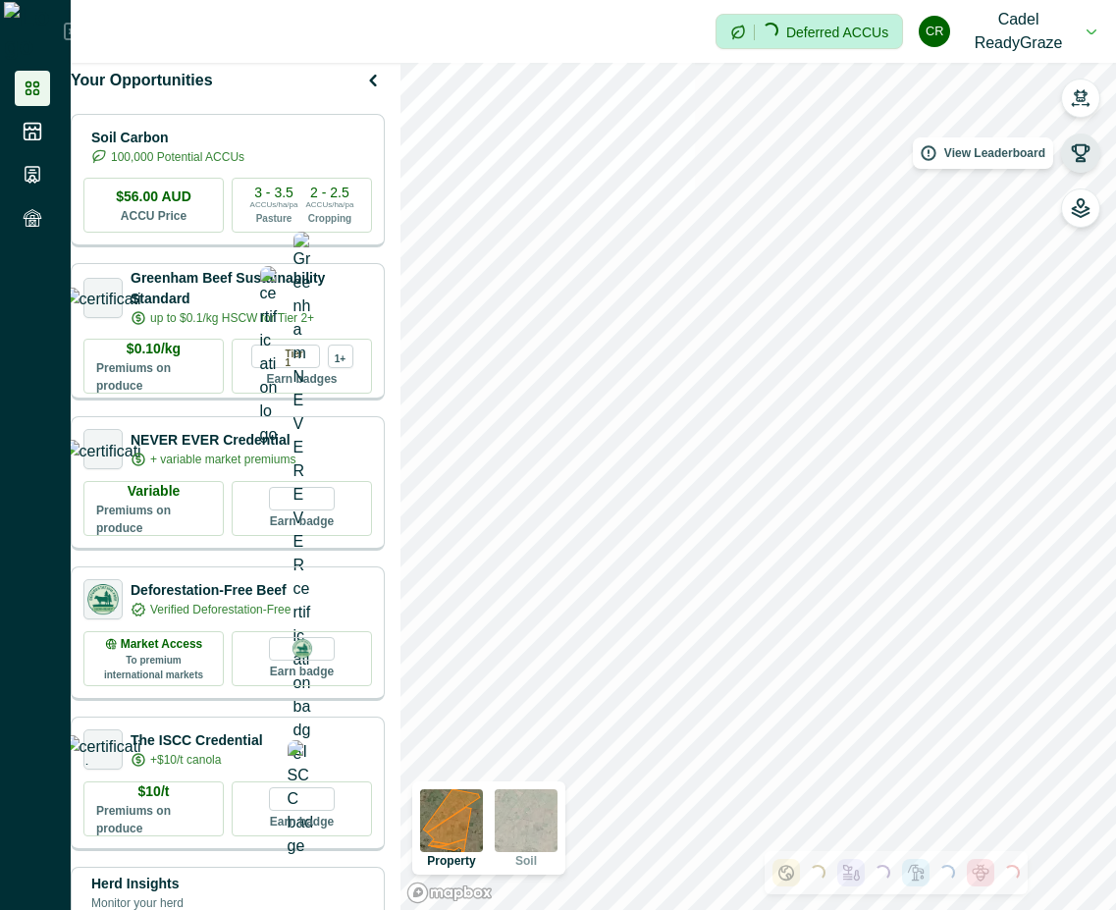
click at [1073, 145] on icon "button" at bounding box center [1081, 153] width 20 height 20
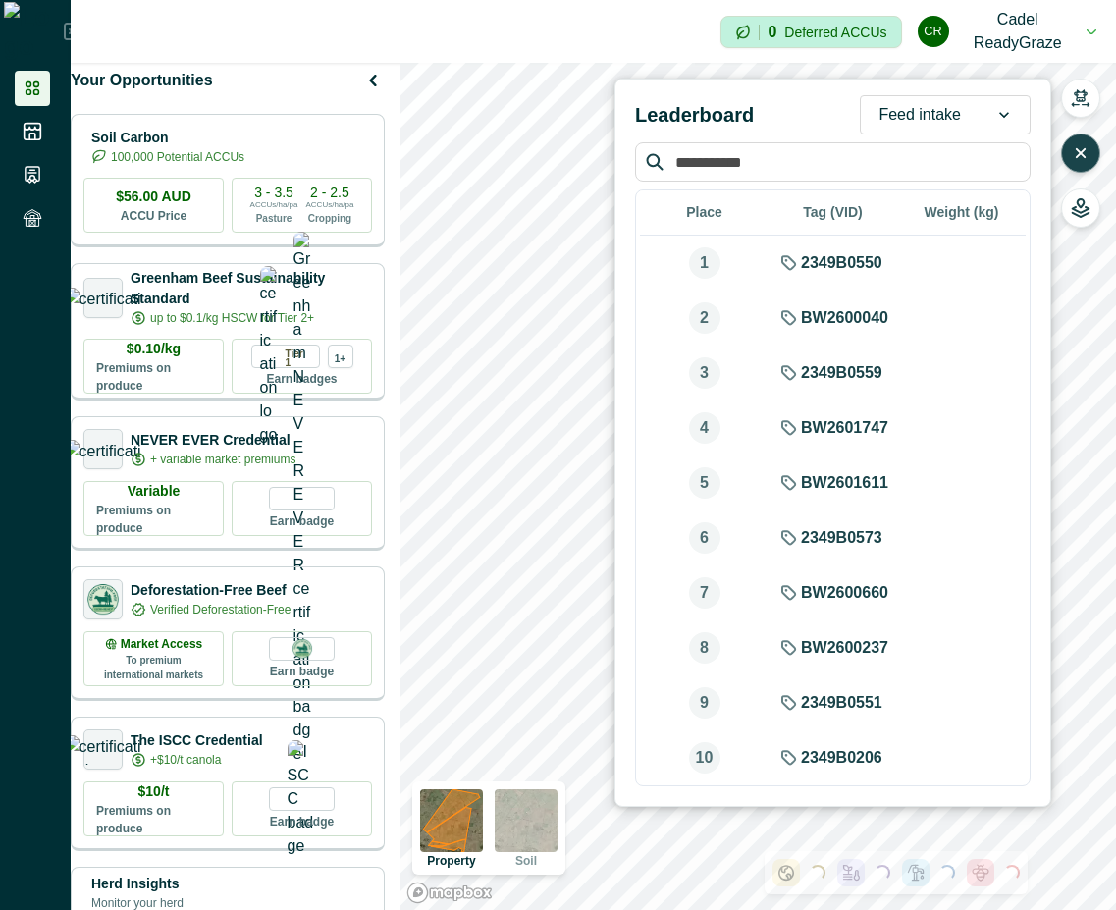
click at [1083, 157] on icon "button" at bounding box center [1081, 153] width 20 height 20
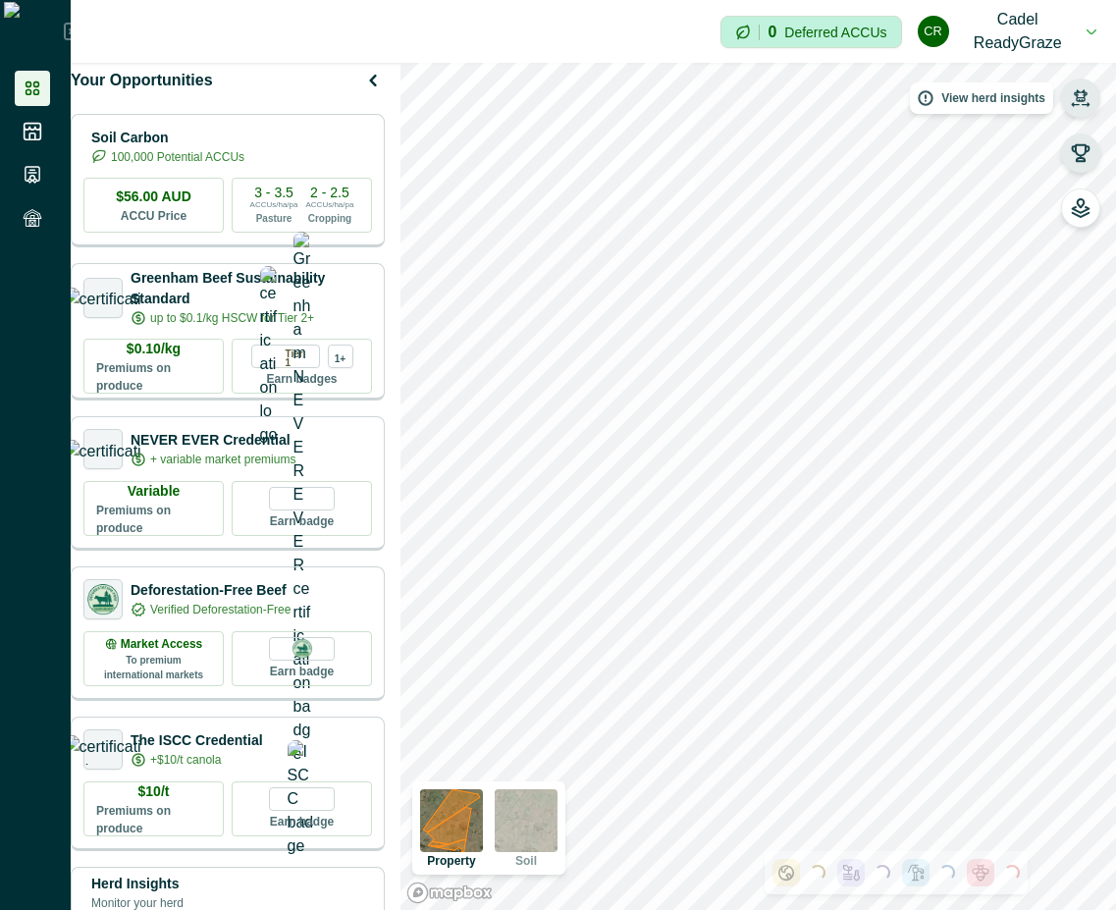
click at [1081, 103] on icon "button" at bounding box center [1081, 98] width 20 height 20
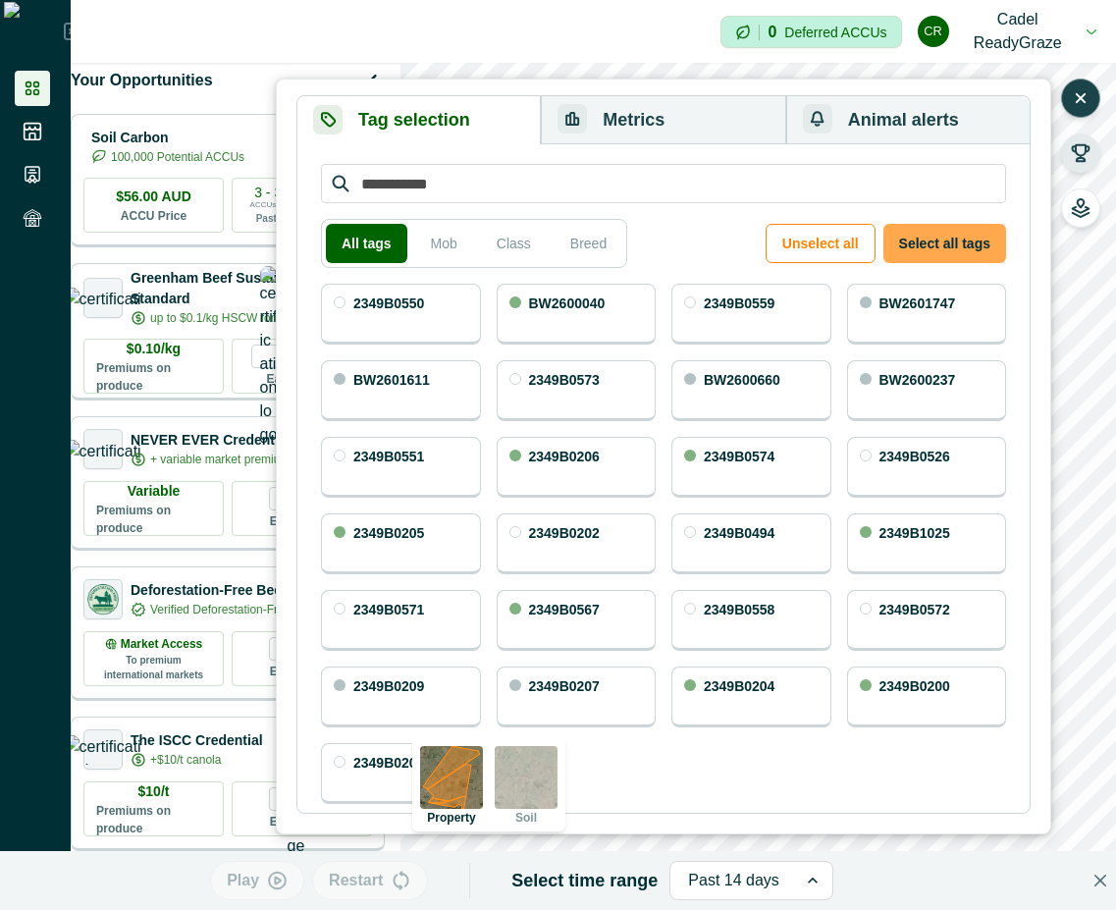
click at [962, 250] on button "Select all tags" at bounding box center [944, 243] width 123 height 39
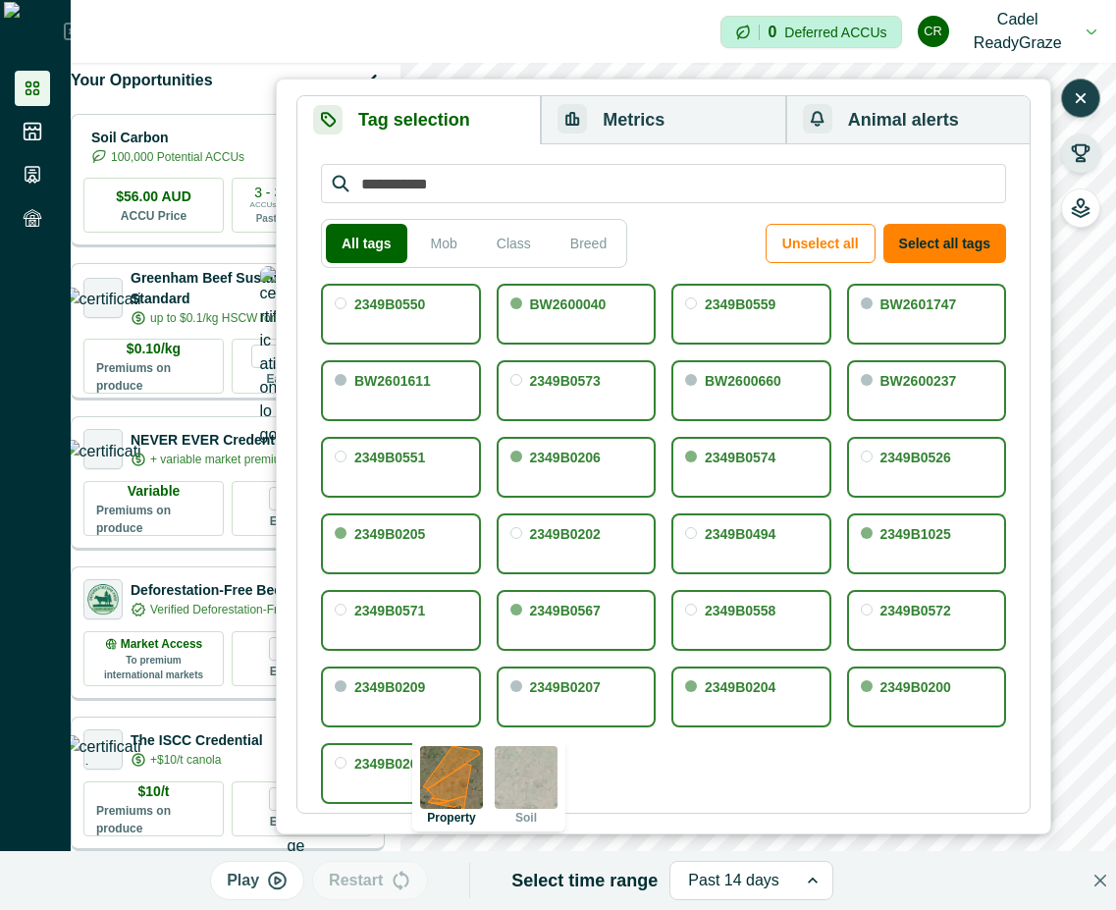
click at [706, 117] on button "Metrics" at bounding box center [663, 120] width 244 height 48
